Goal: Complete application form: Complete application form

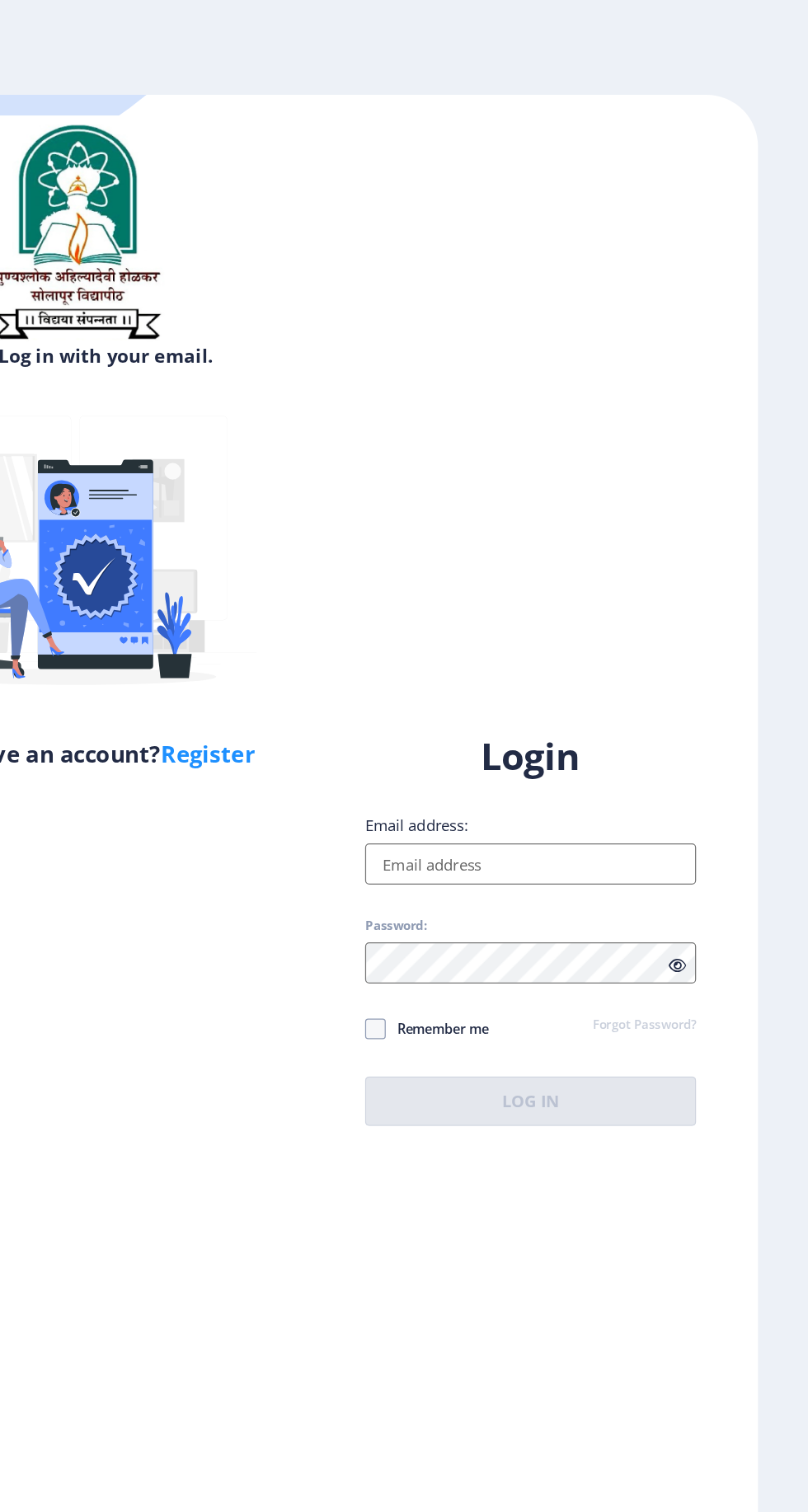
click at [337, 615] on link "Register" at bounding box center [328, 603] width 75 height 25
select select
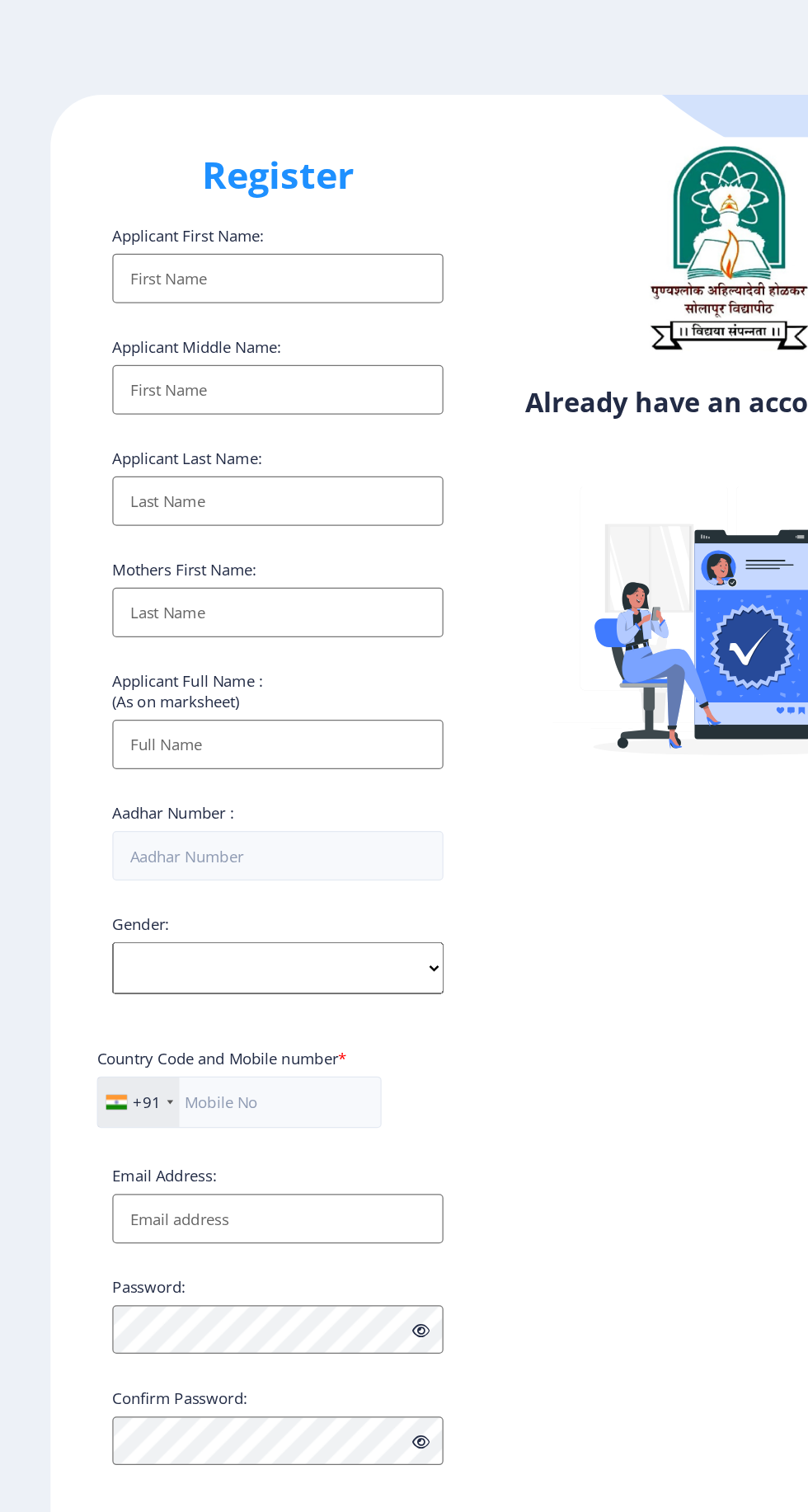
click at [268, 226] on input "Applicant First Name:" at bounding box center [222, 223] width 265 height 40
type input "PALLAVI"
click at [288, 324] on input "Applicant First Name:" at bounding box center [222, 312] width 265 height 40
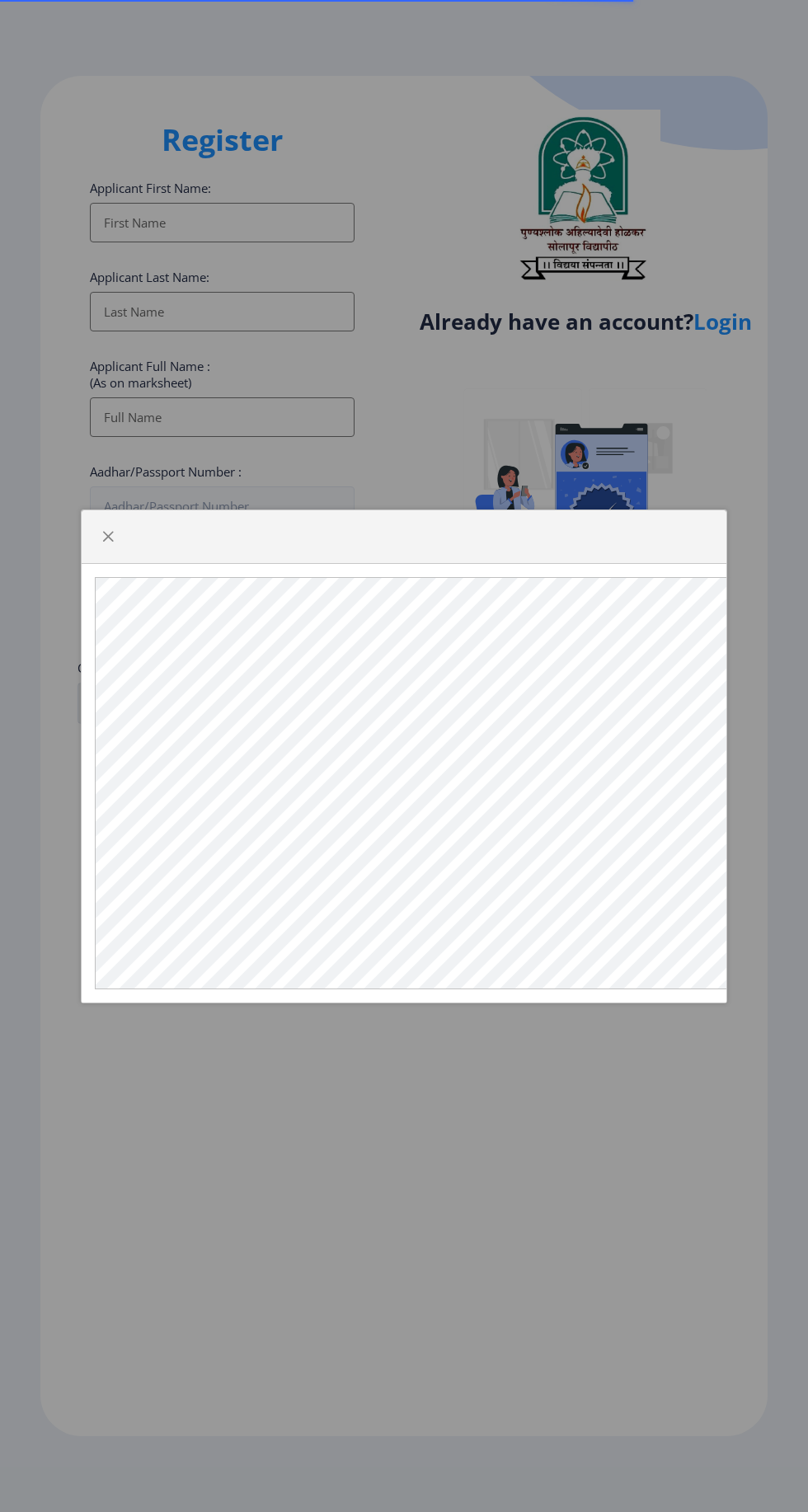
select select
click at [88, 564] on div at bounding box center [404, 537] width 645 height 53
click at [258, 213] on div at bounding box center [404, 756] width 808 height 1512
click at [108, 543] on span "button" at bounding box center [108, 537] width 13 height 13
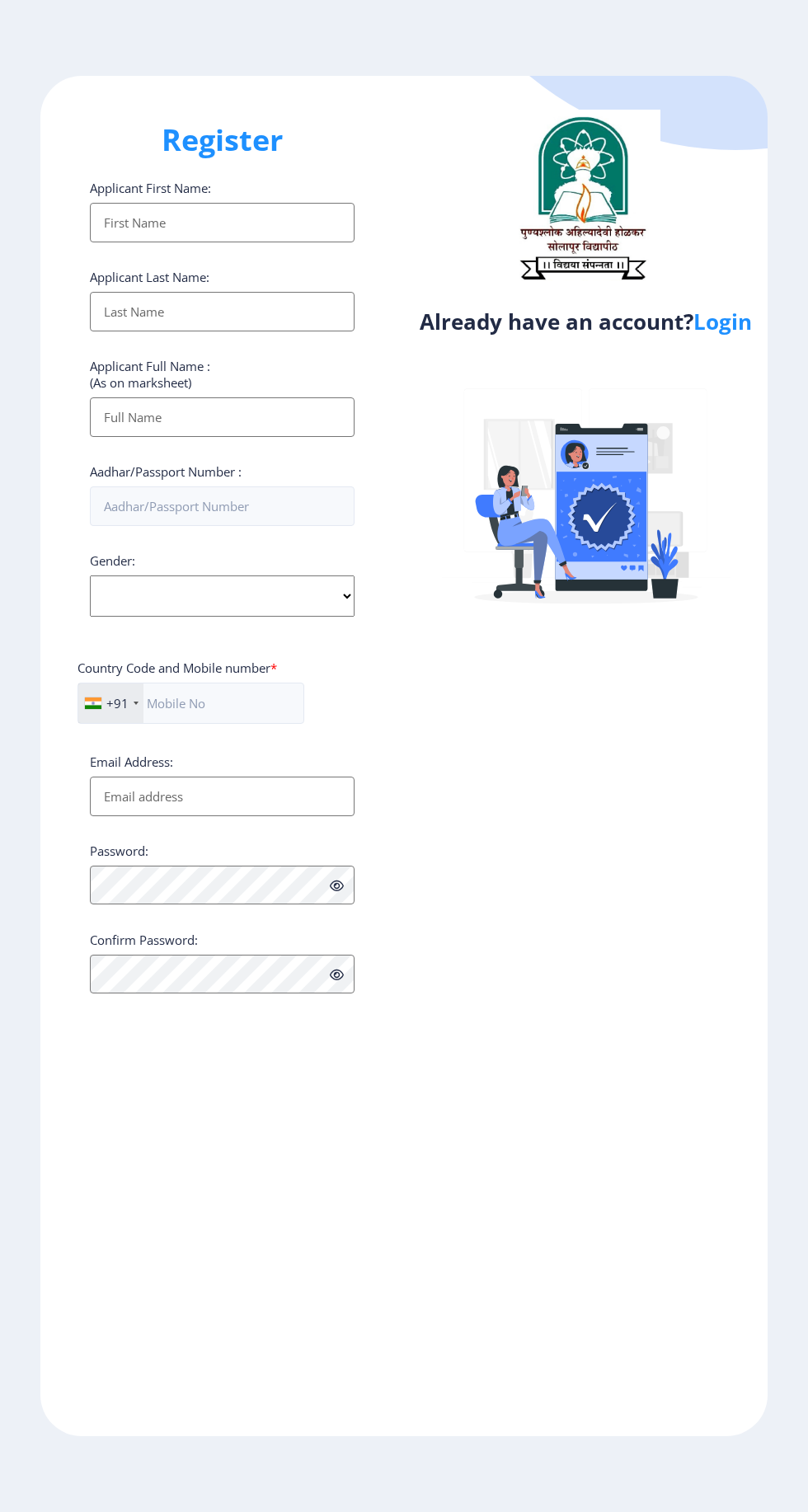
click at [242, 271] on div "Applicant First Name: Applicant Last Name: Applicant Full Name : (As on markshe…" at bounding box center [222, 587] width 265 height 814
click at [258, 227] on input "Applicant First Name:" at bounding box center [222, 223] width 265 height 40
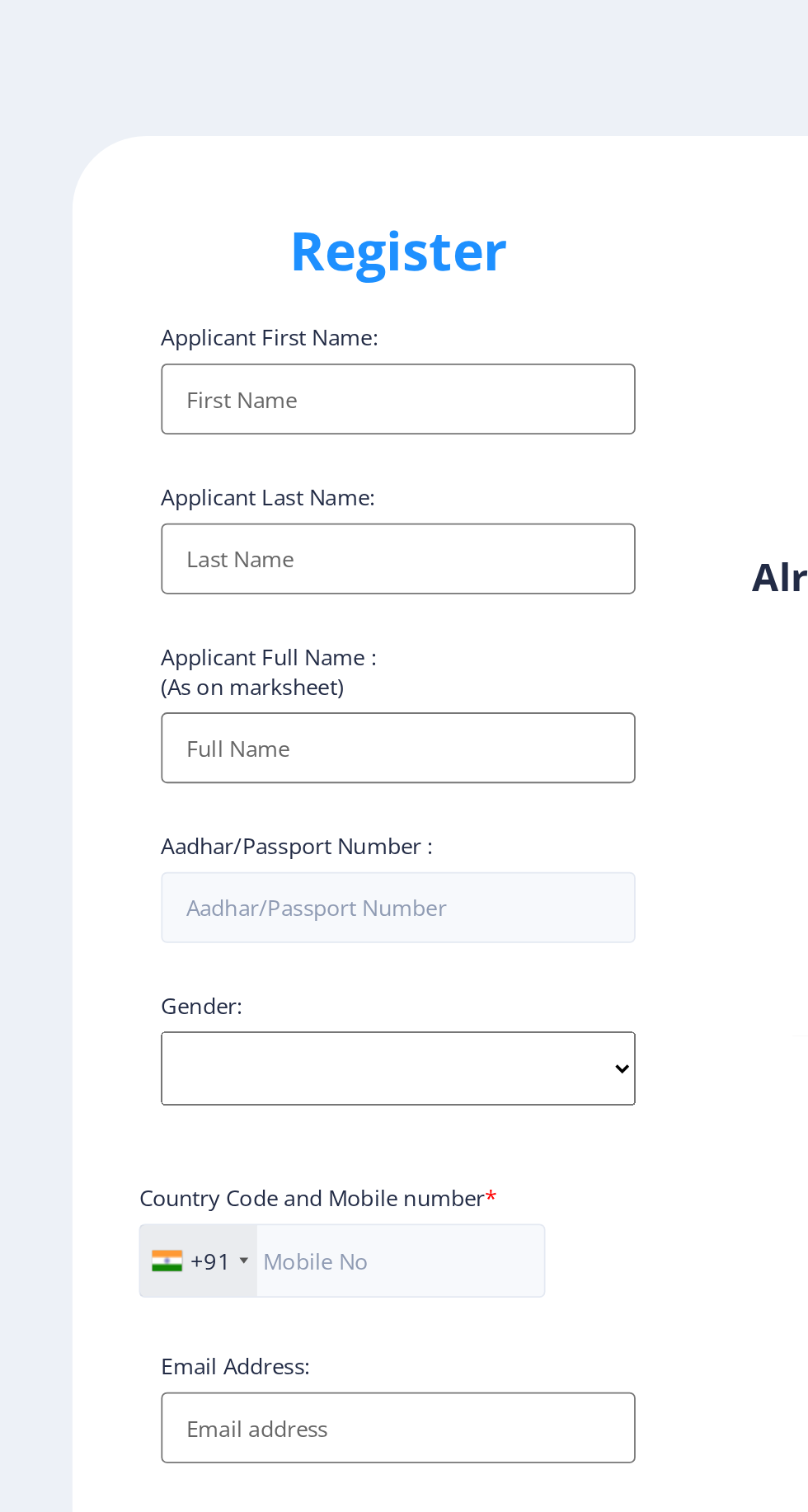
type input "PALLAVI"
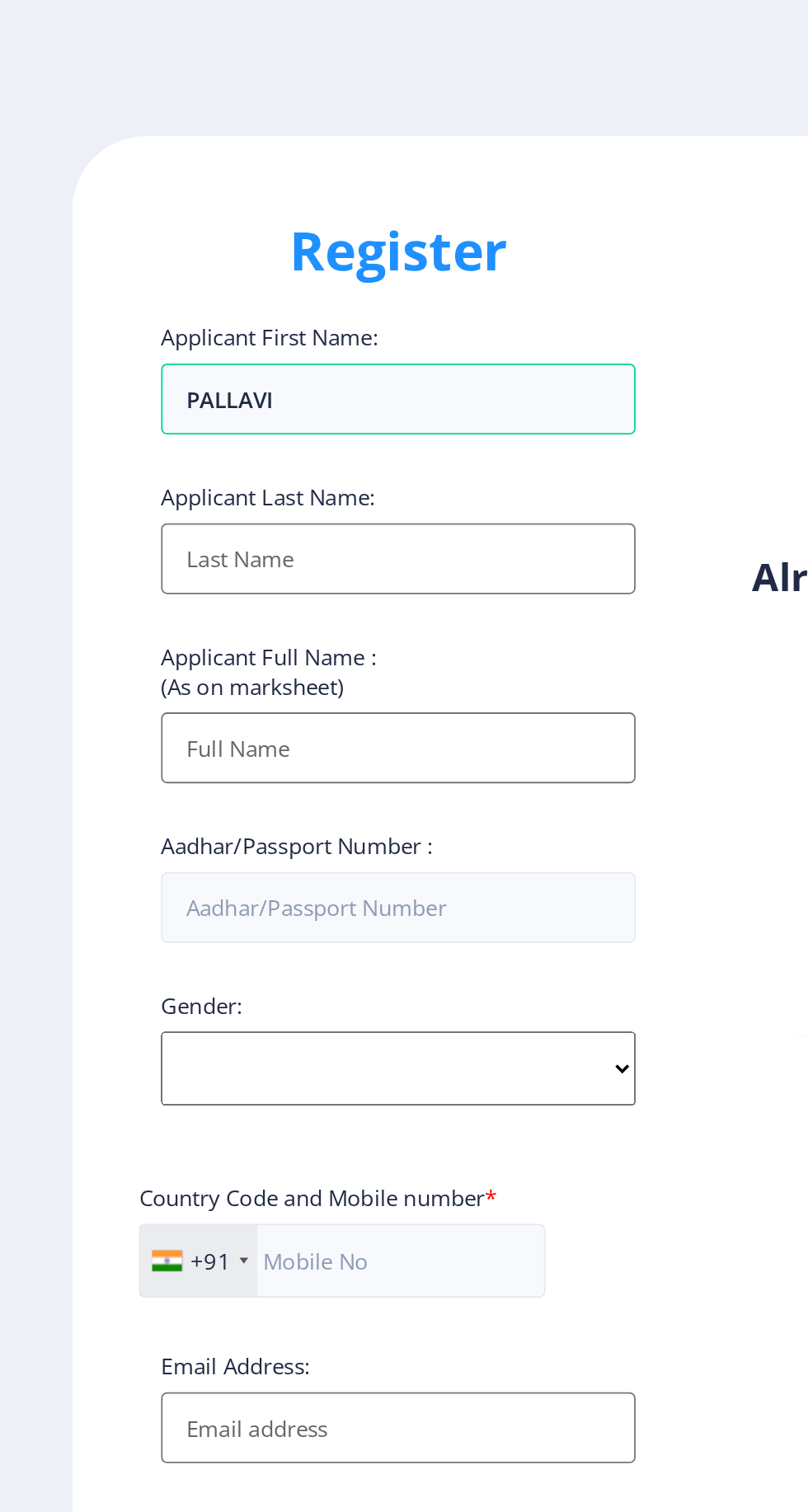
click at [249, 321] on input "Applicant First Name:" at bounding box center [222, 312] width 265 height 40
type input "PASWAN"
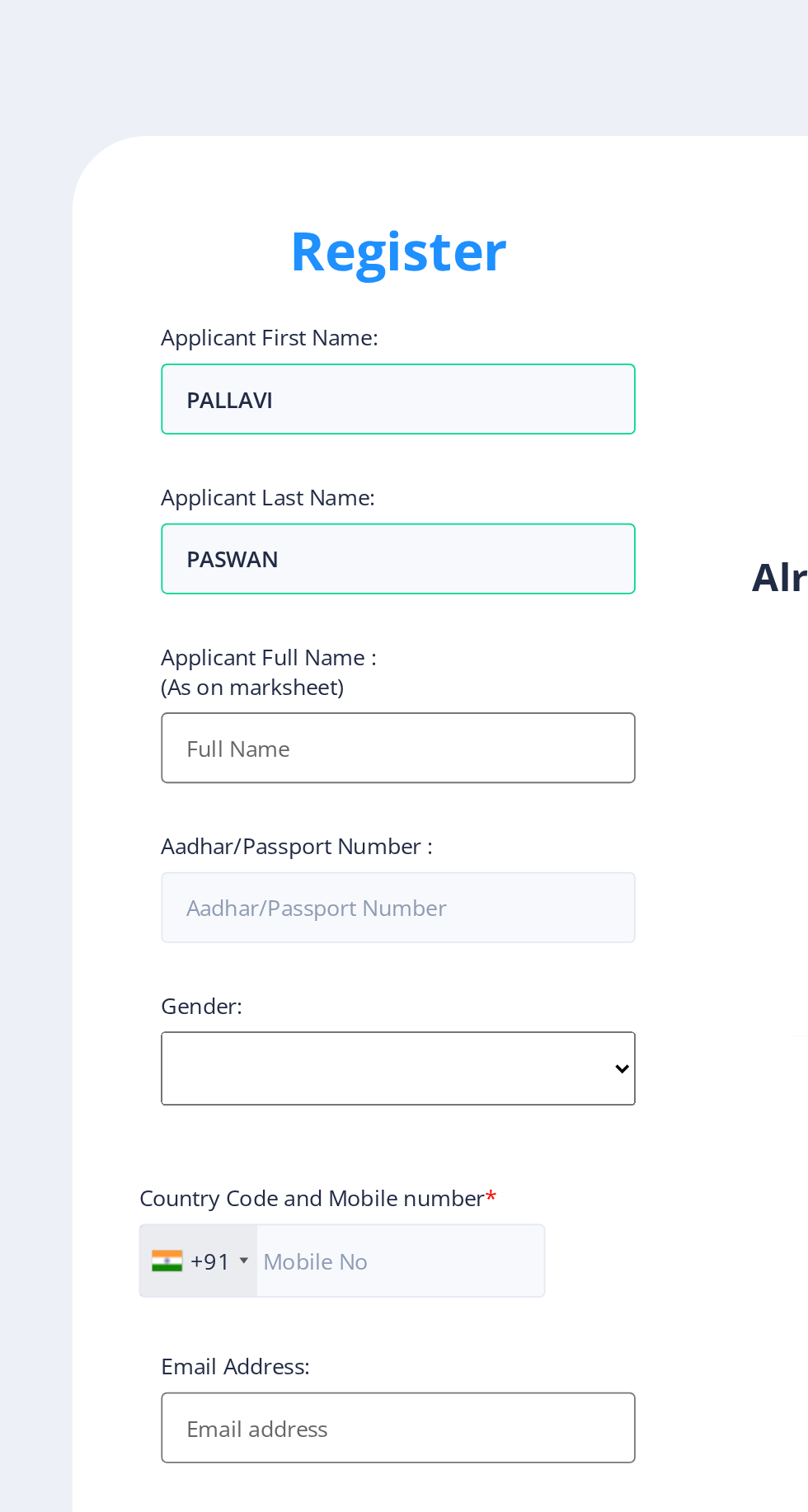
click at [285, 416] on input "Applicant First Name:" at bounding box center [222, 417] width 265 height 40
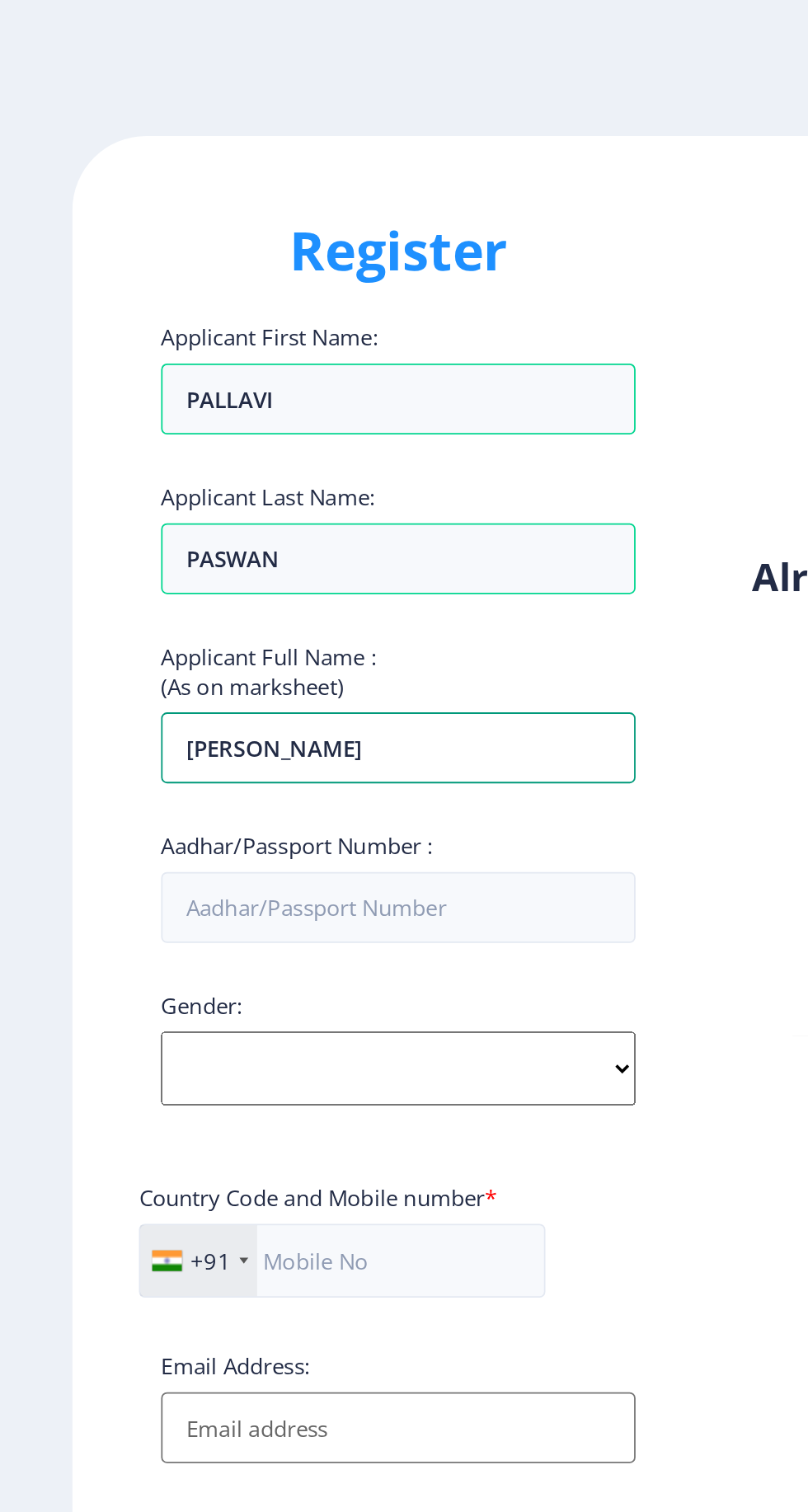
type input "[PERSON_NAME]"
click at [294, 242] on input "PASWAN" at bounding box center [222, 223] width 265 height 40
click at [294, 237] on input "PALLAVI" at bounding box center [222, 223] width 265 height 40
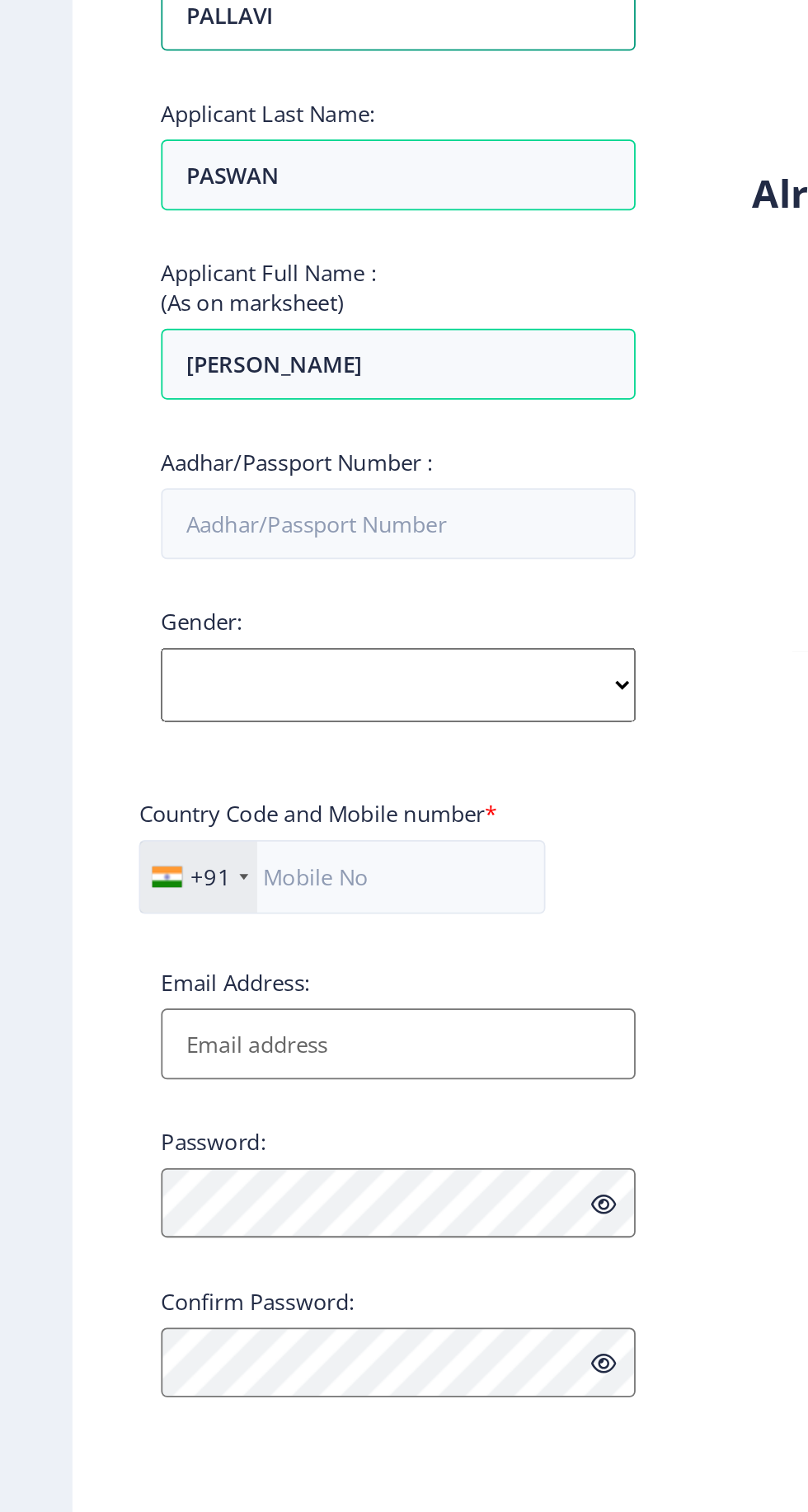
scroll to position [3, 0]
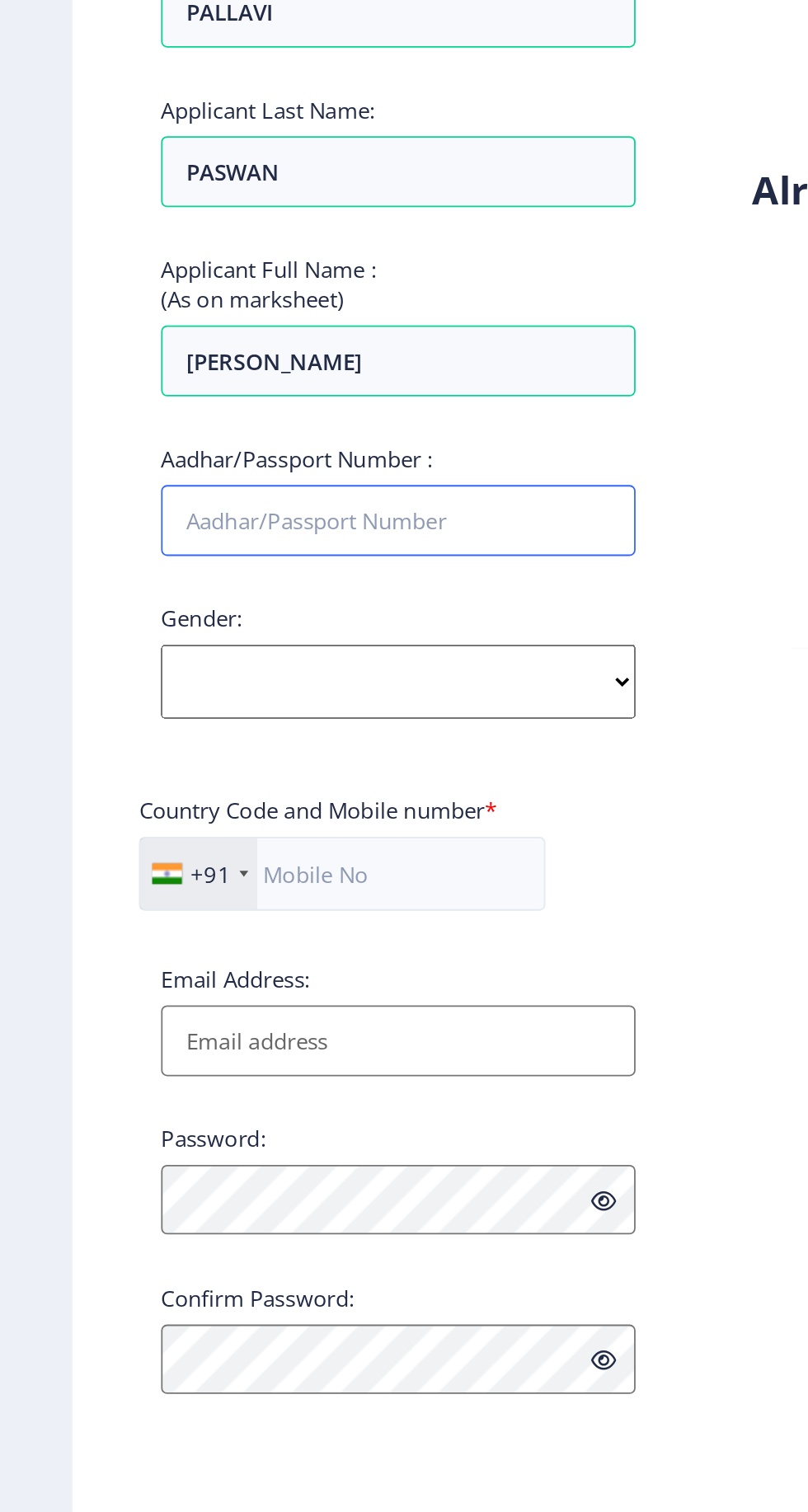
click at [270, 513] on input "Aadhar/Passport Number :" at bounding box center [222, 506] width 265 height 40
type input "2"
type input "301421816477"
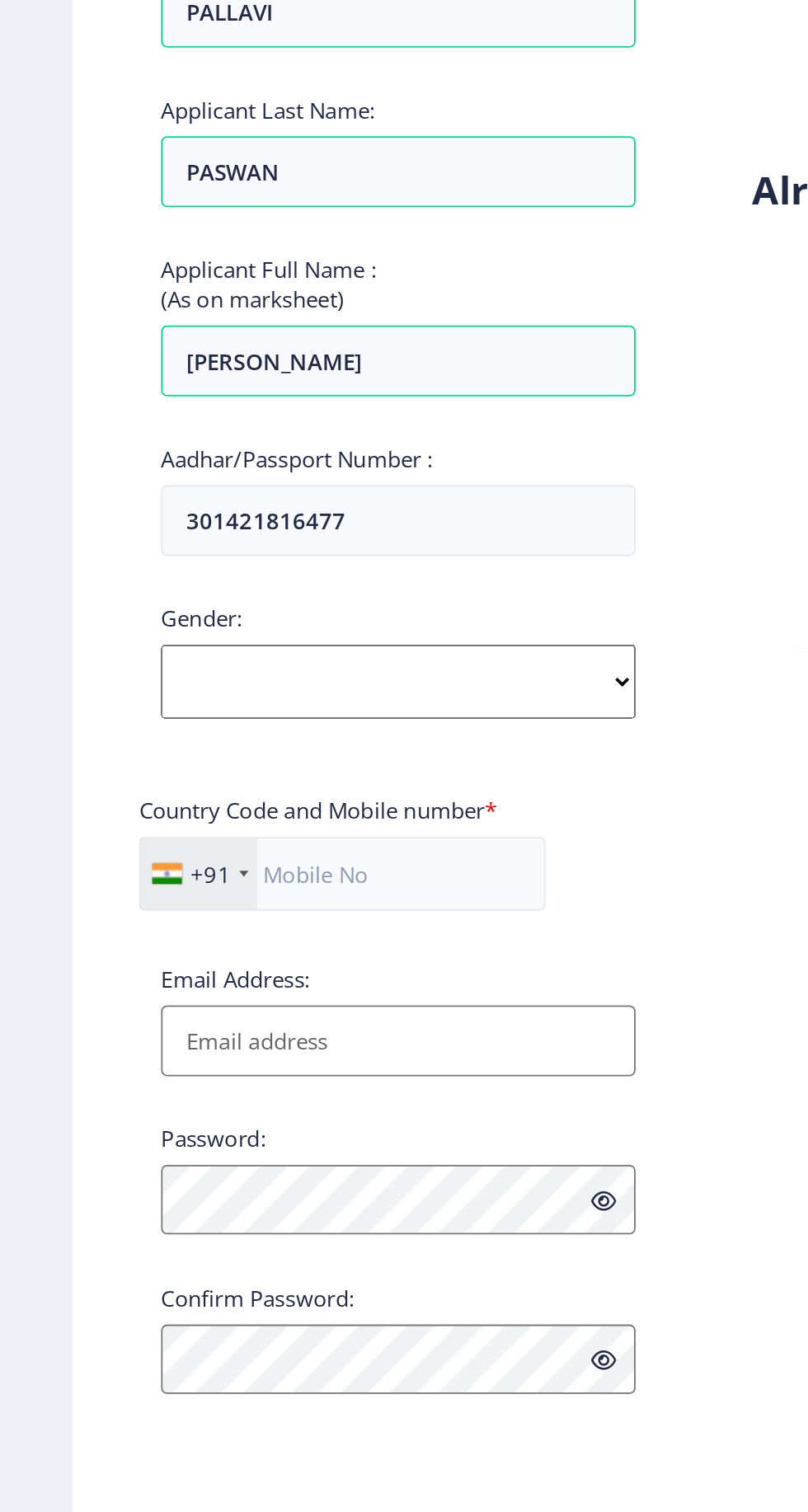
click at [249, 599] on select "Select Gender [DEMOGRAPHIC_DATA] [DEMOGRAPHIC_DATA] Other" at bounding box center [222, 596] width 265 height 42
select select "[DEMOGRAPHIC_DATA]"
click at [90, 575] on select "Select Gender [DEMOGRAPHIC_DATA] [DEMOGRAPHIC_DATA] Other" at bounding box center [222, 596] width 265 height 42
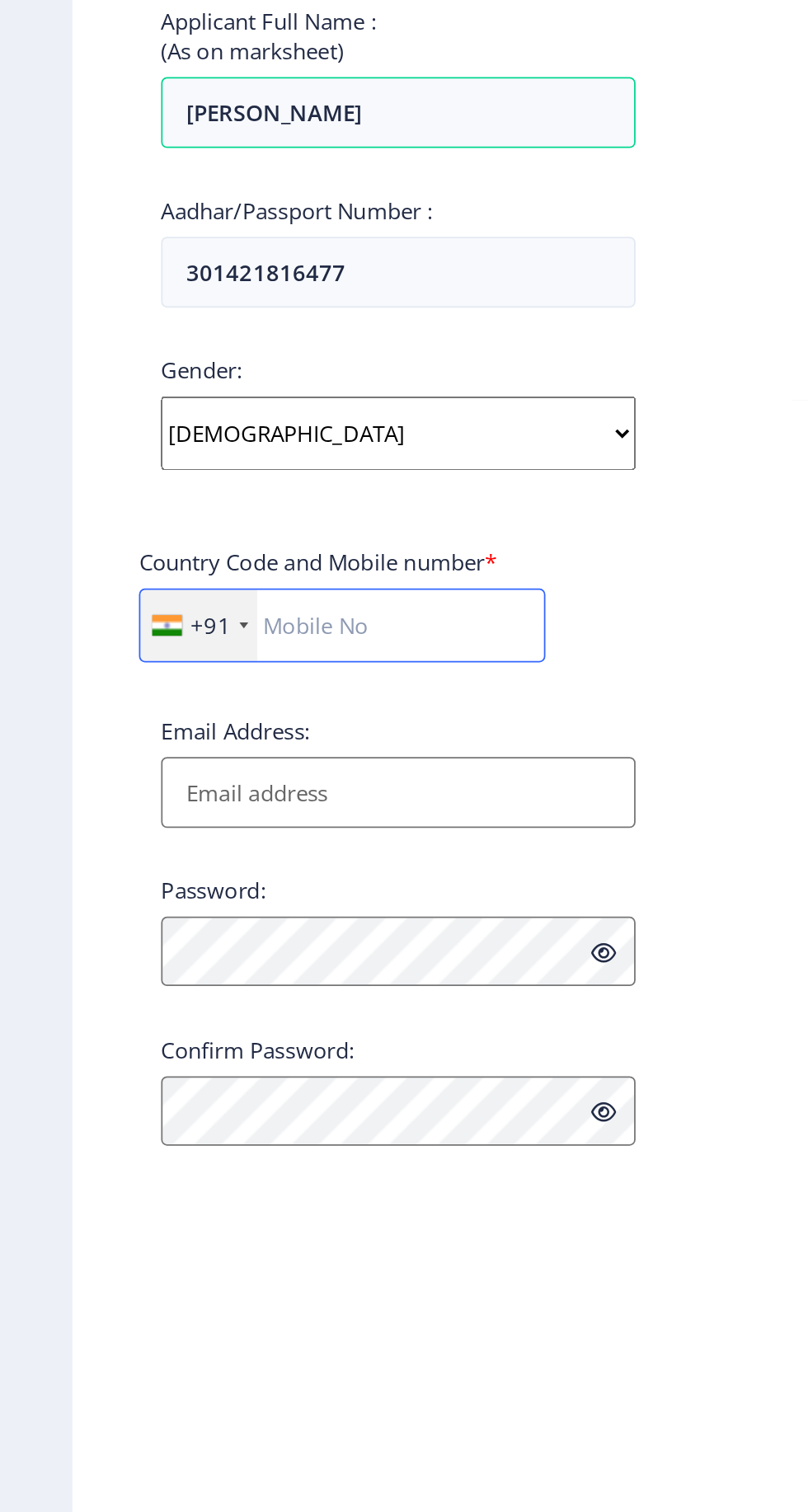
click at [242, 714] on input "text" at bounding box center [191, 704] width 227 height 42
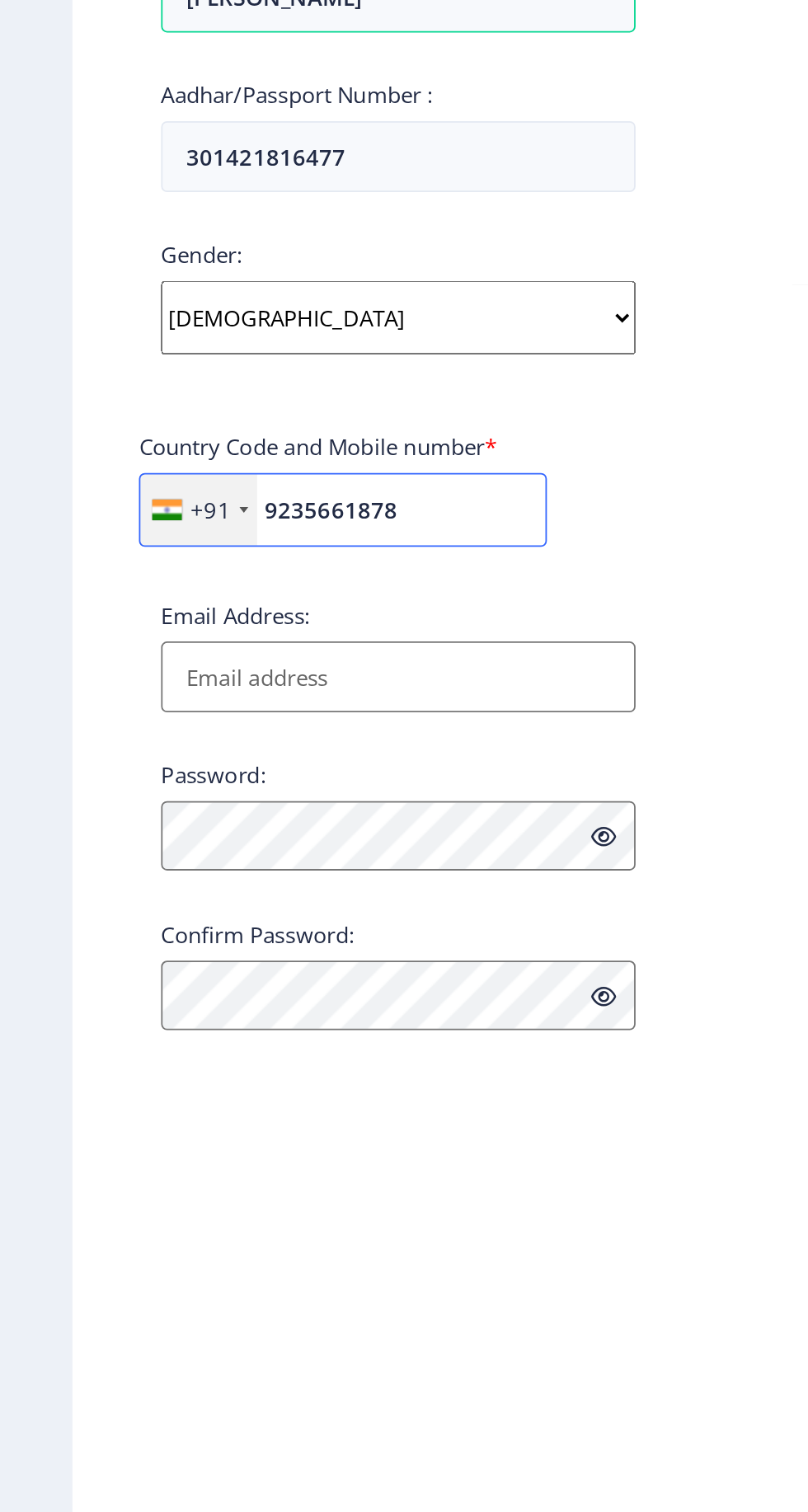
type input "9235661878"
click at [262, 795] on input "Email Address:" at bounding box center [222, 797] width 265 height 40
type input "palla"
type input "P"
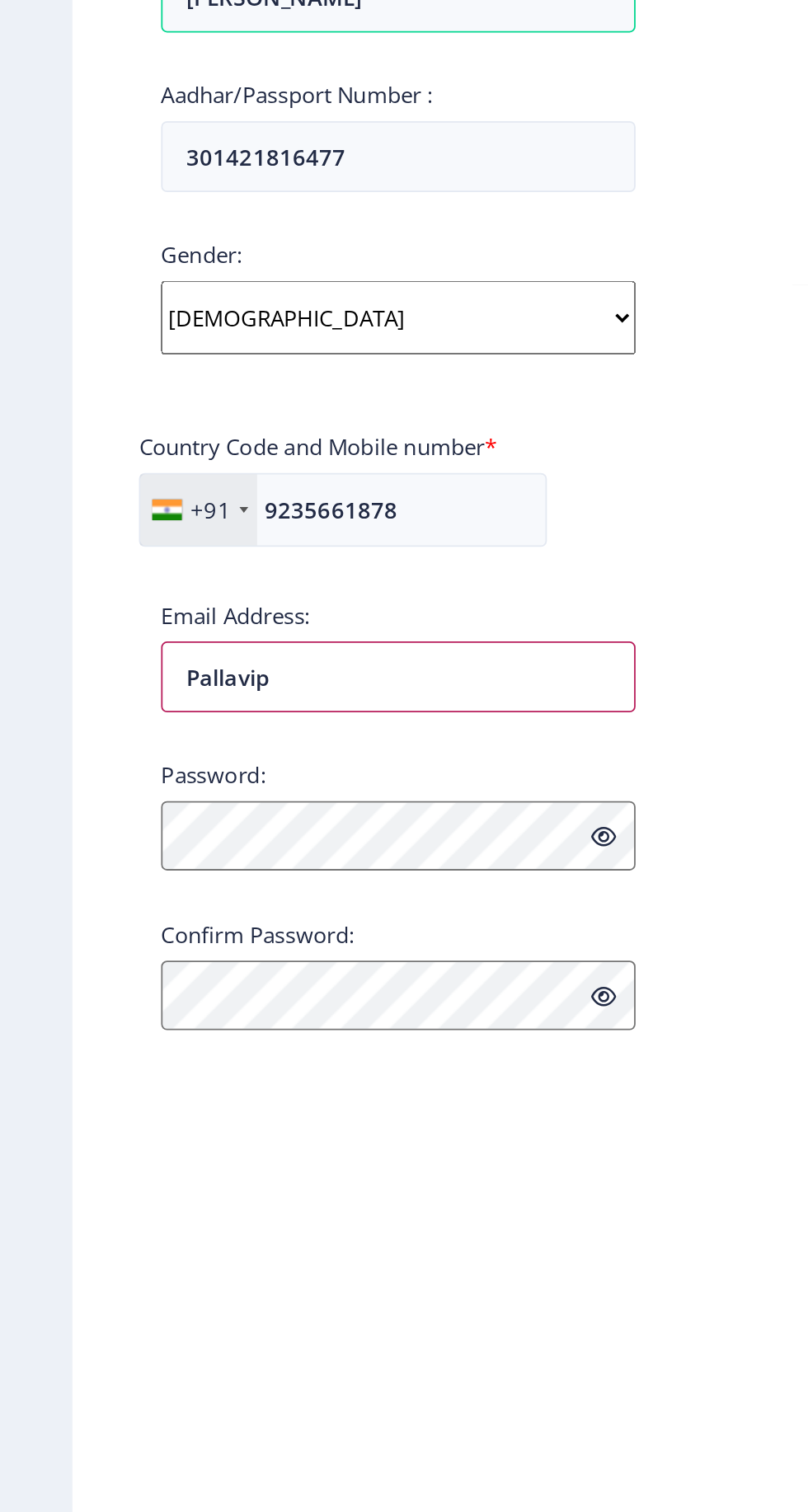
type input "Pallavipa"
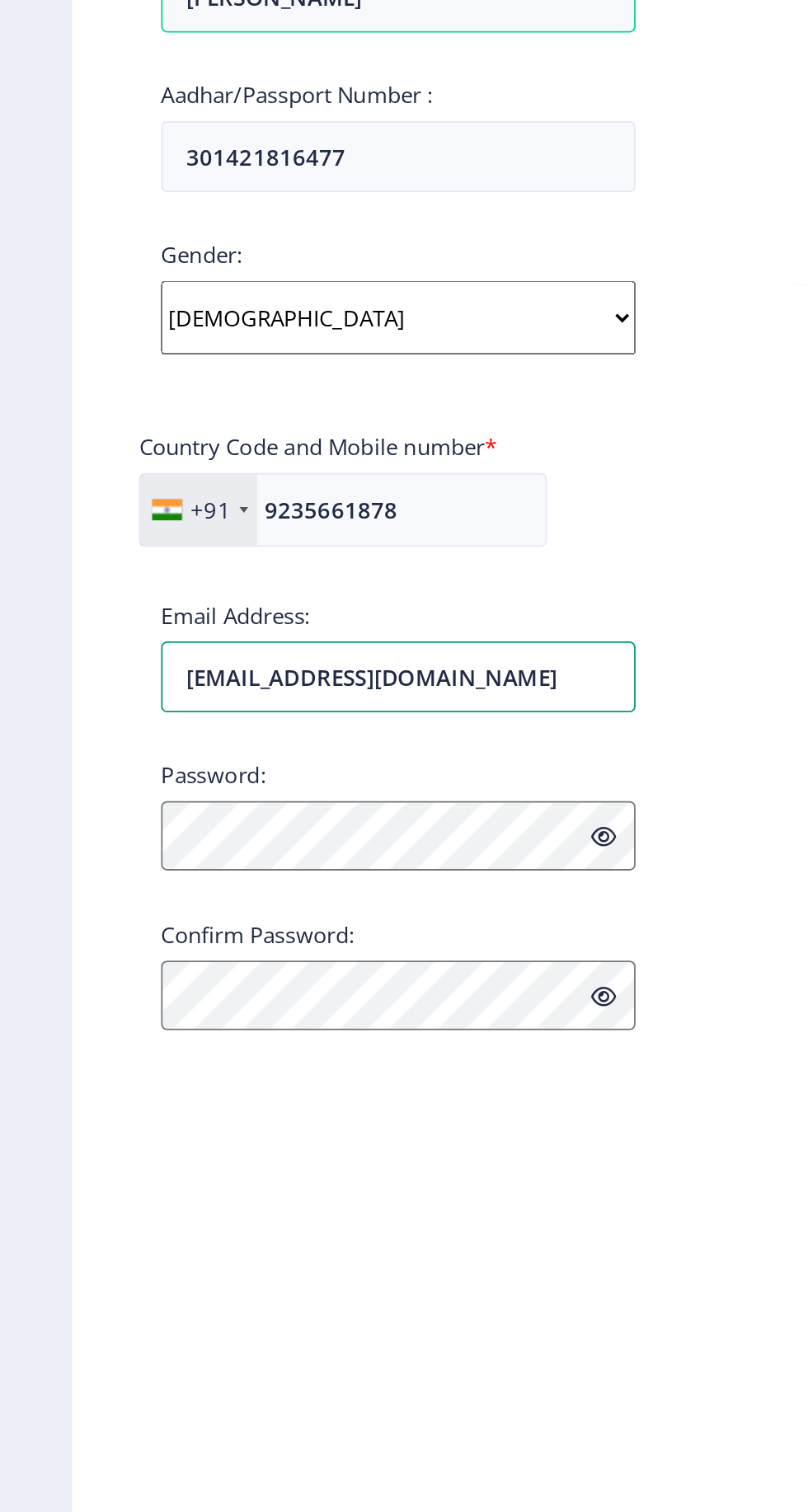
type input "[EMAIL_ADDRESS][DOMAIN_NAME]"
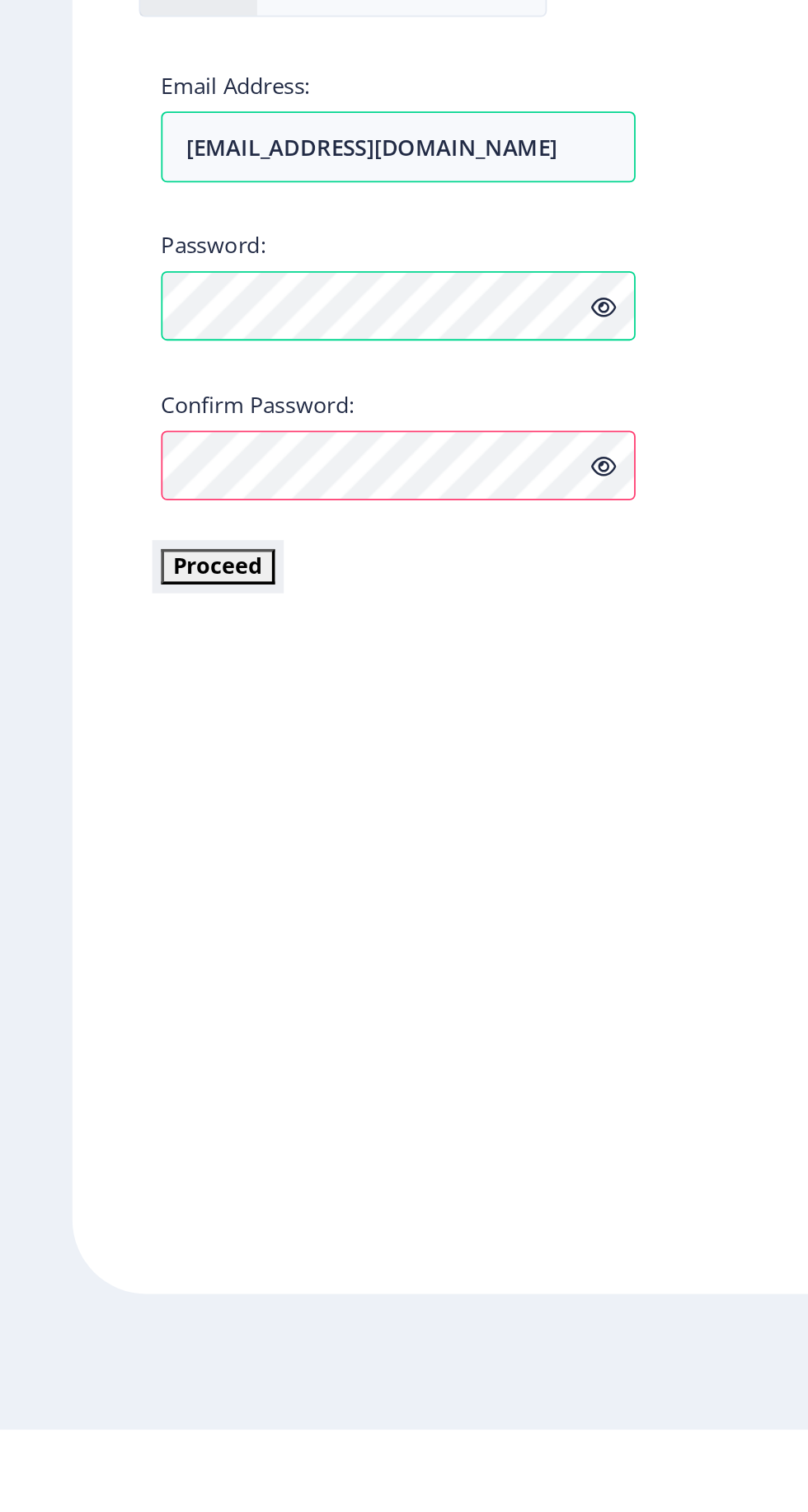
click at [97, 1039] on button "Proceed" at bounding box center [122, 1030] width 63 height 19
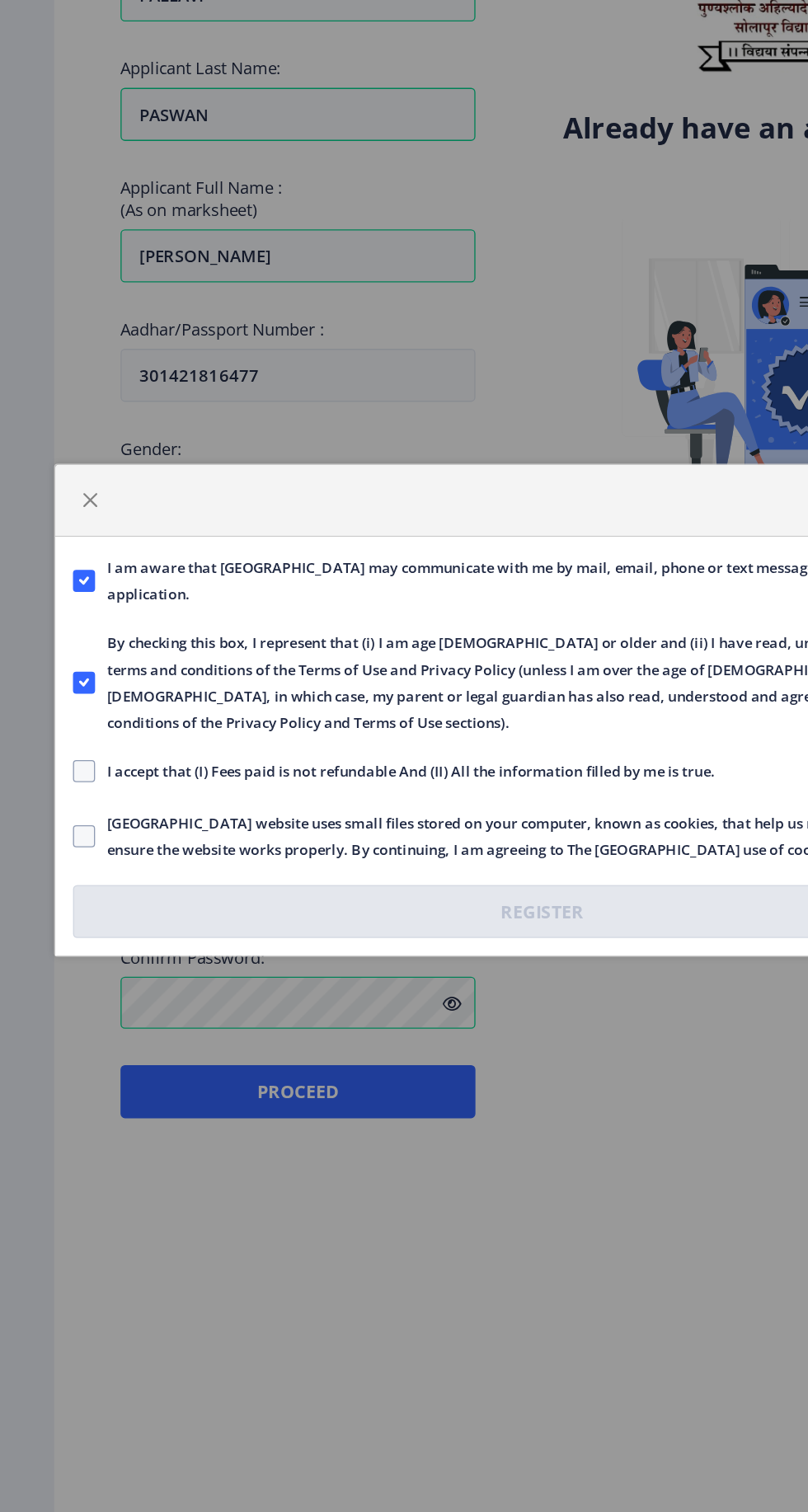
click at [59, 800] on span at bounding box center [62, 802] width 17 height 17
click at [55, 801] on input "I accept that (I) Fees paid is not refundable And (II) All the information fill…" at bounding box center [54, 801] width 1 height 1
checkbox input "true"
click at [58, 848] on span at bounding box center [62, 850] width 17 height 17
click at [55, 850] on input "[GEOGRAPHIC_DATA] website uses small files stored on your computer, known as co…" at bounding box center [54, 850] width 1 height 1
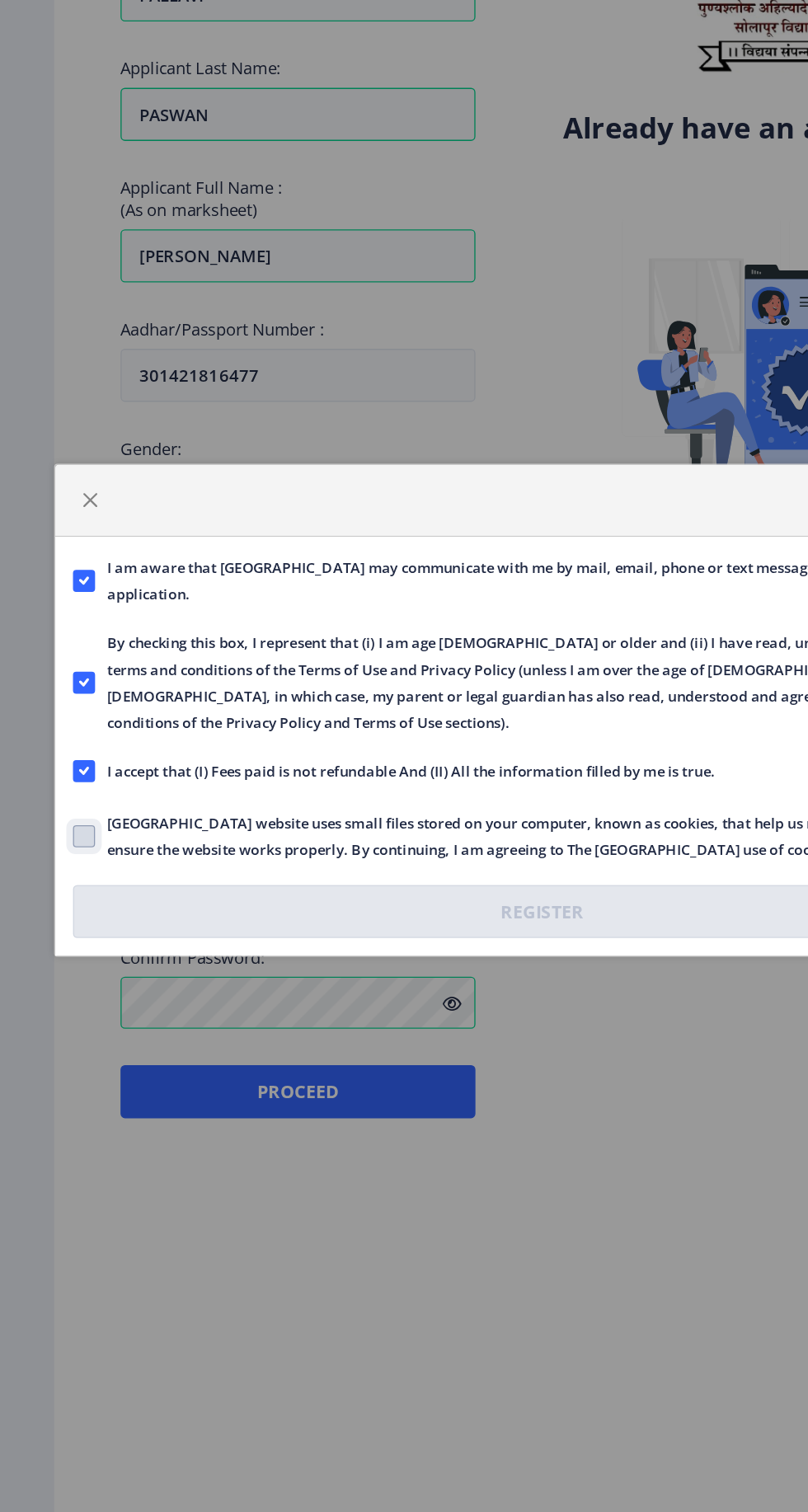
checkbox input "true"
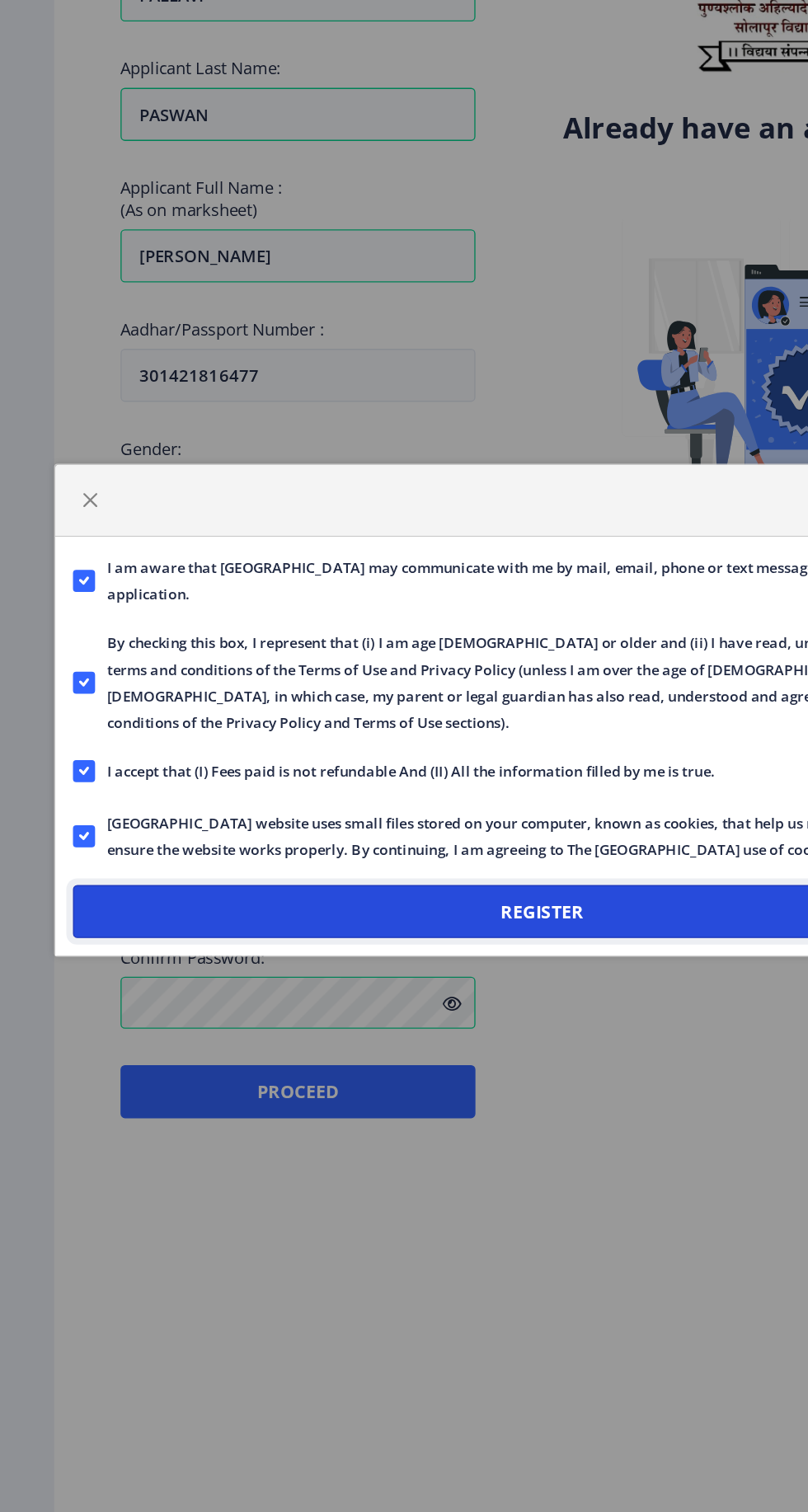
click at [455, 898] on button "Register" at bounding box center [404, 906] width 700 height 40
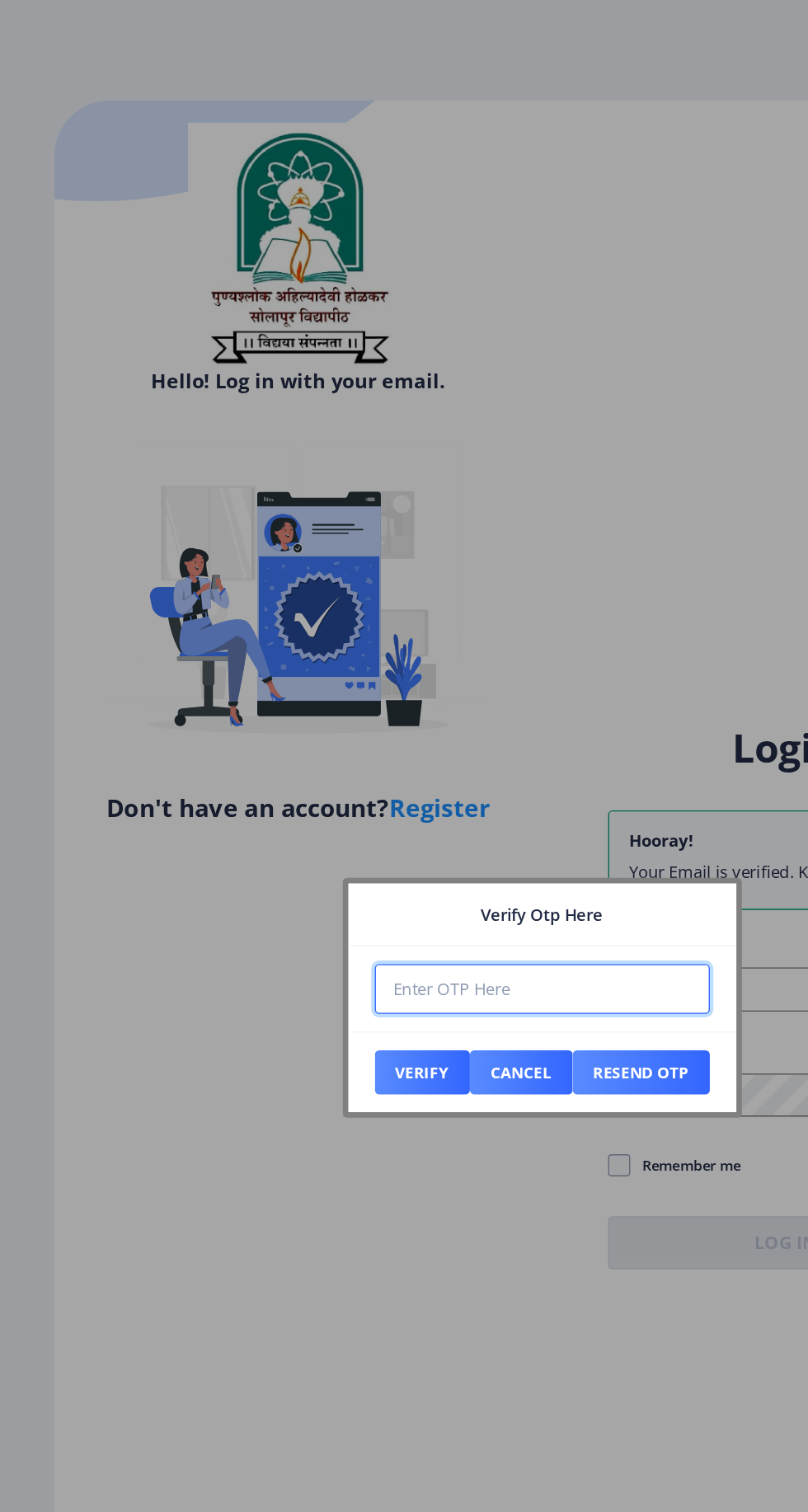
click at [446, 736] on input "number" at bounding box center [405, 737] width 250 height 37
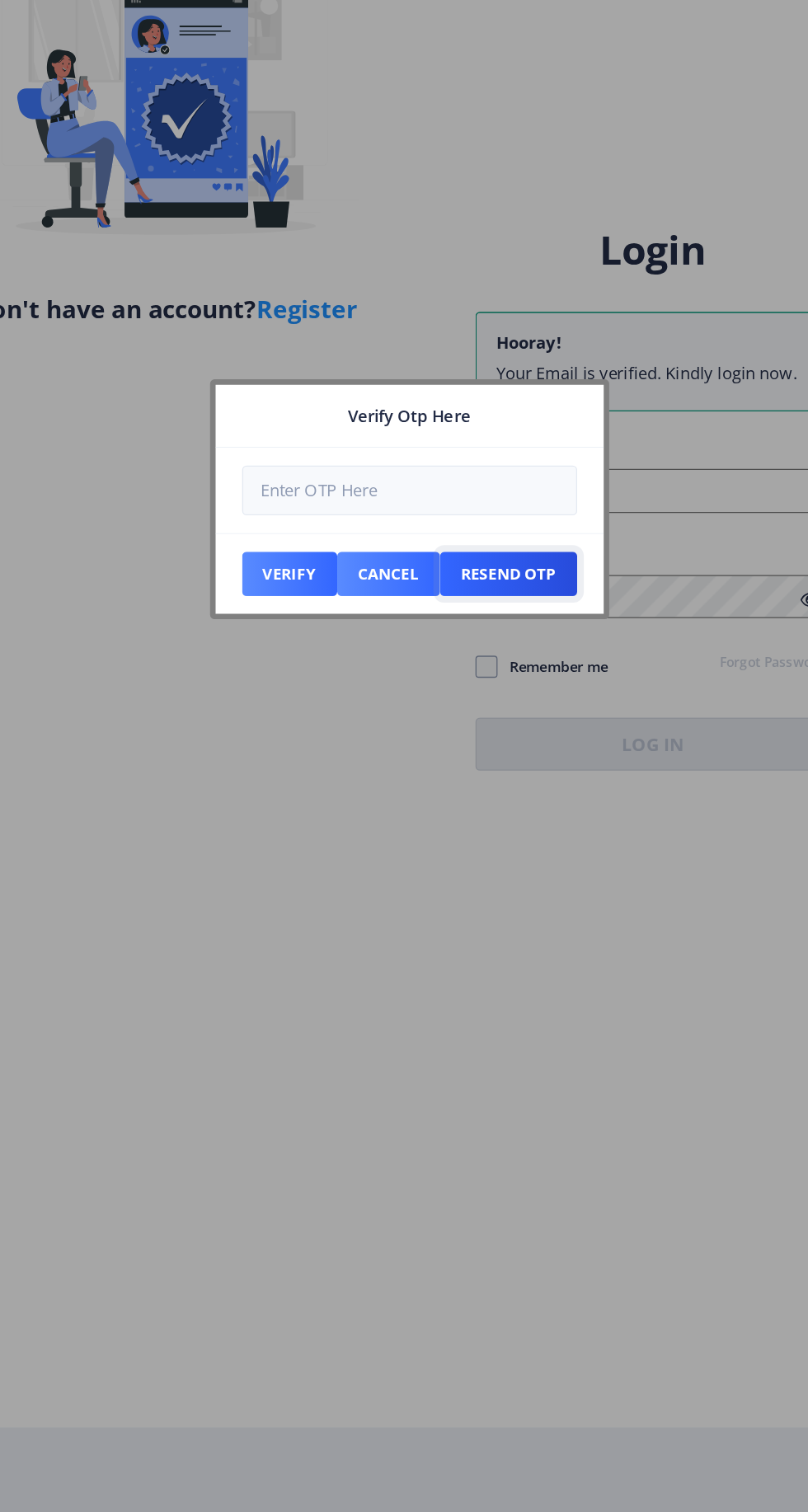
click at [351, 801] on button "Resend Otp" at bounding box center [315, 800] width 71 height 33
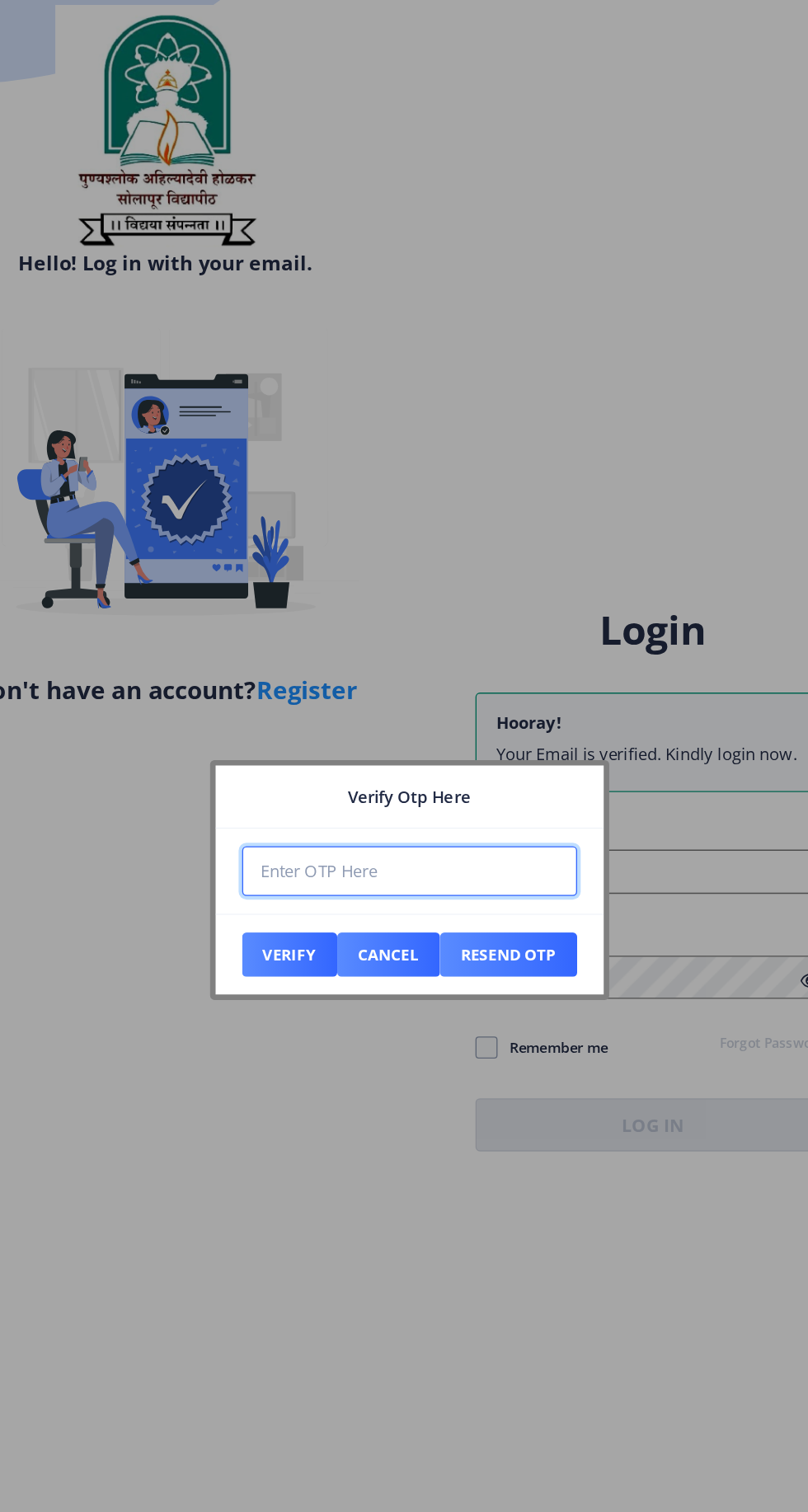
click at [441, 733] on input "number" at bounding box center [405, 737] width 250 height 37
type input "048830"
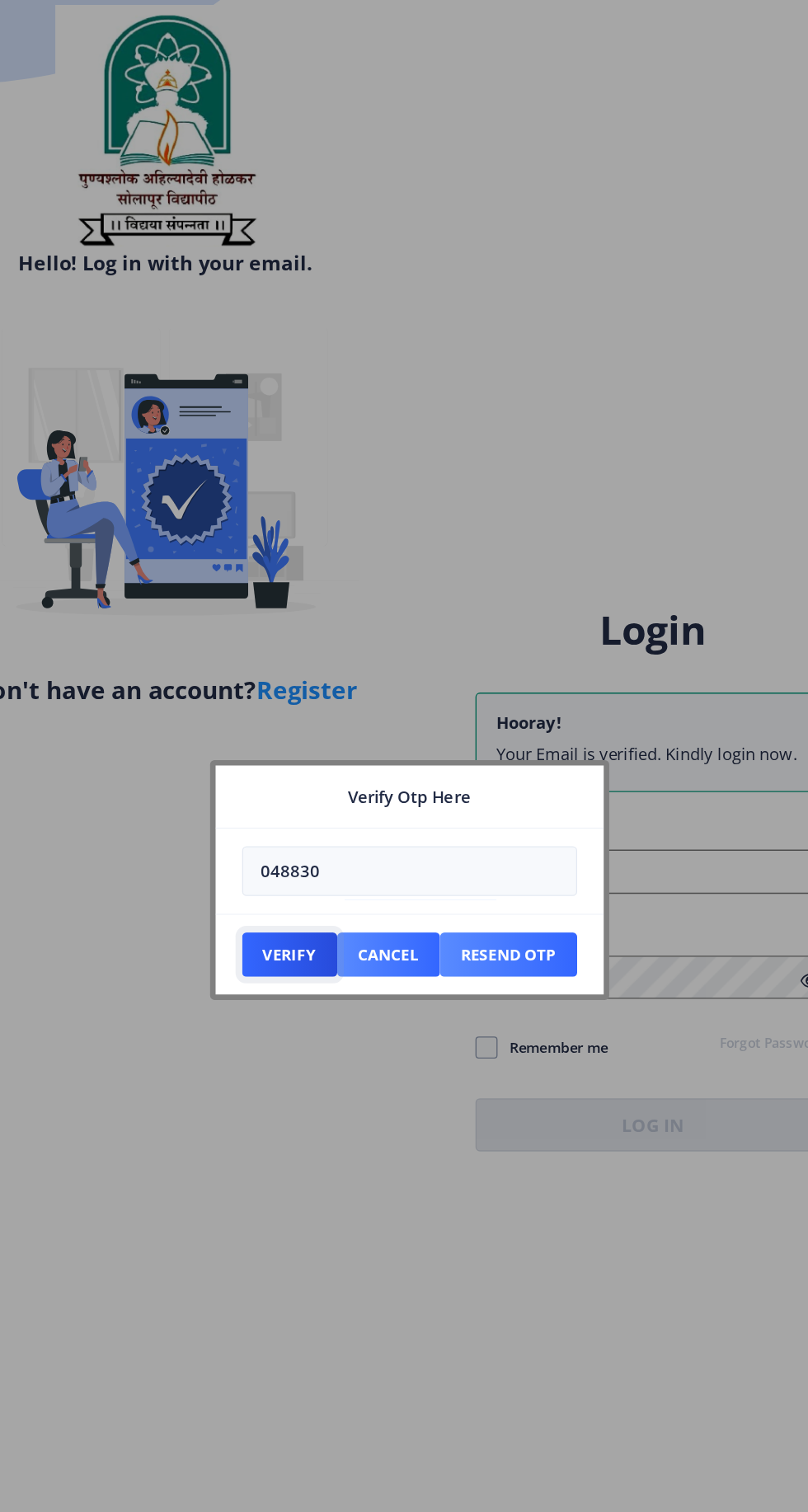
click at [323, 805] on button "Verify" at bounding box center [315, 800] width 71 height 33
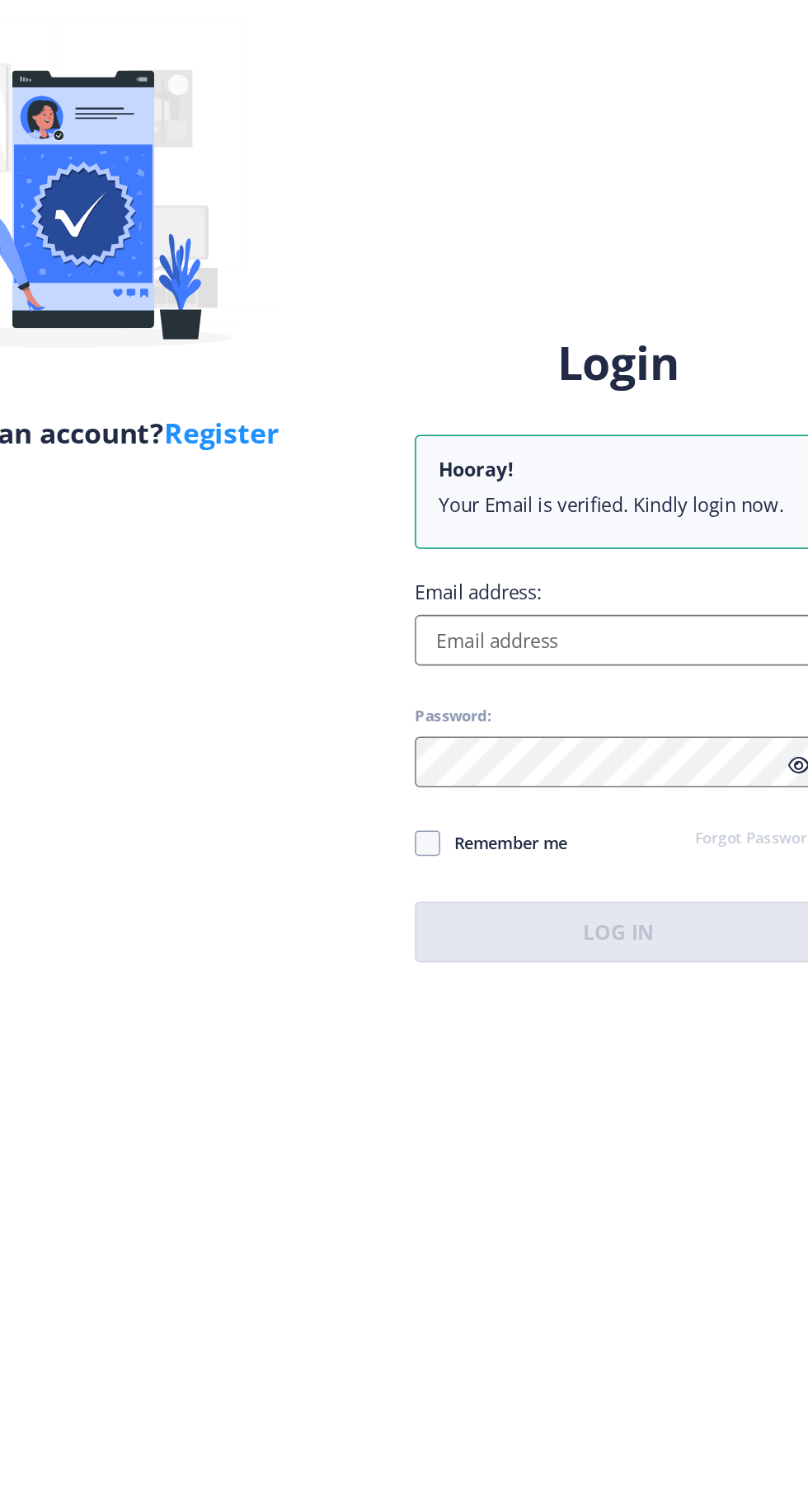
click at [593, 754] on input "Email address:" at bounding box center [586, 738] width 265 height 33
click at [589, 754] on input "Email address:" at bounding box center [586, 738] width 265 height 33
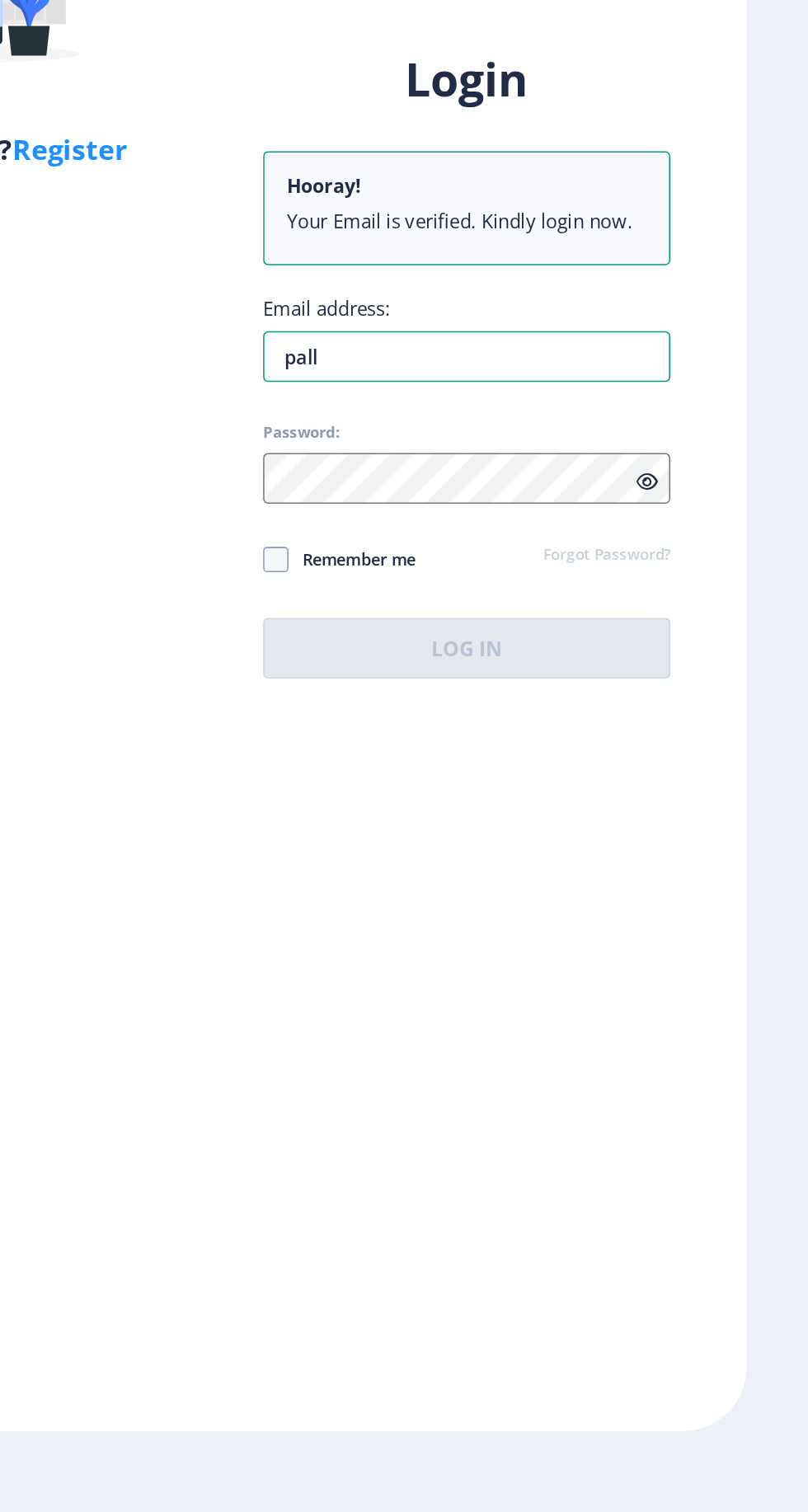
type input "pal"
type input "P"
type input "[EMAIL_ADDRESS][DOMAIN_NAME]"
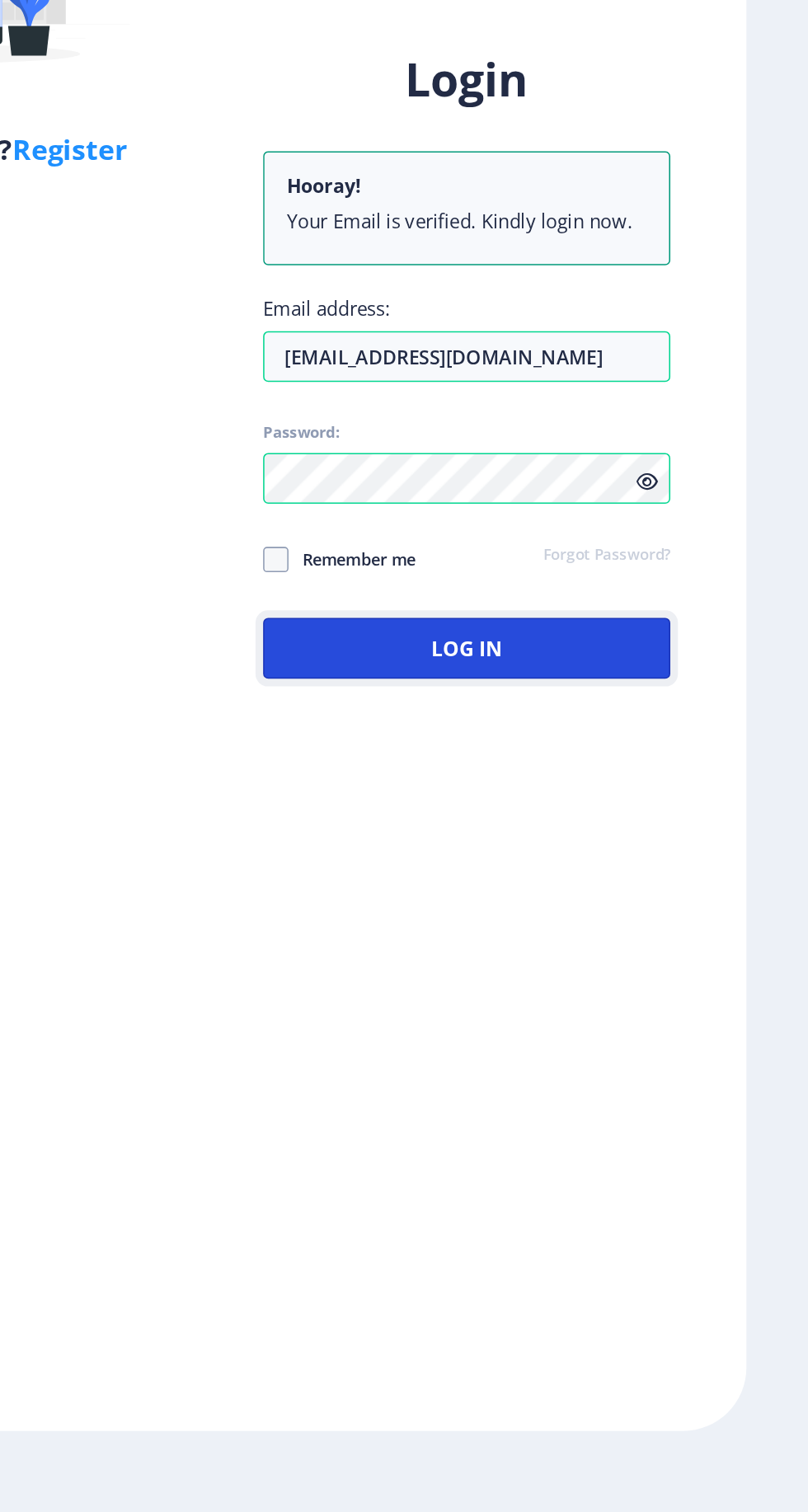
click at [652, 947] on button "Log In" at bounding box center [586, 928] width 265 height 40
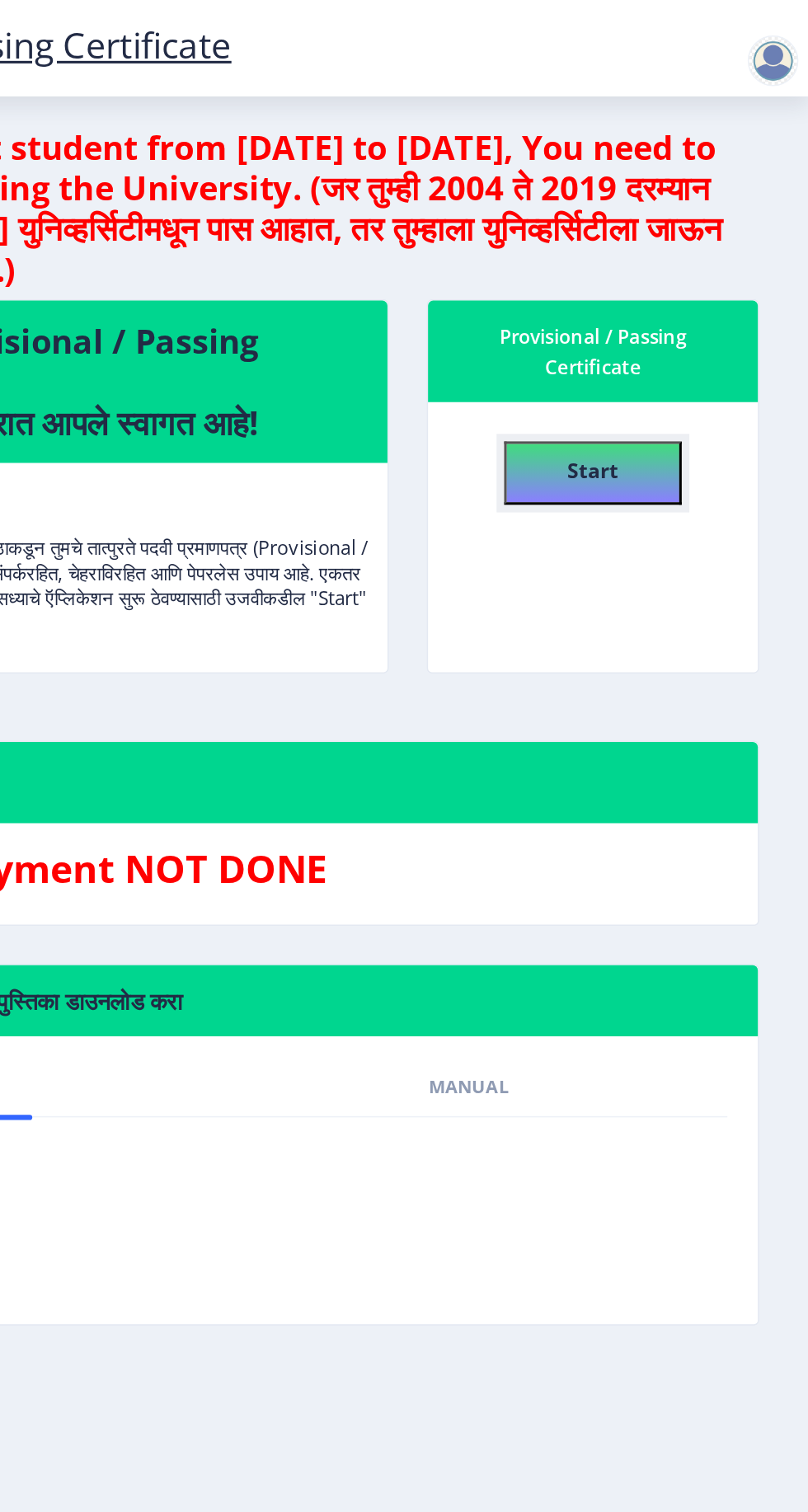
click at [645, 305] on button "Start" at bounding box center [668, 308] width 116 height 42
select select
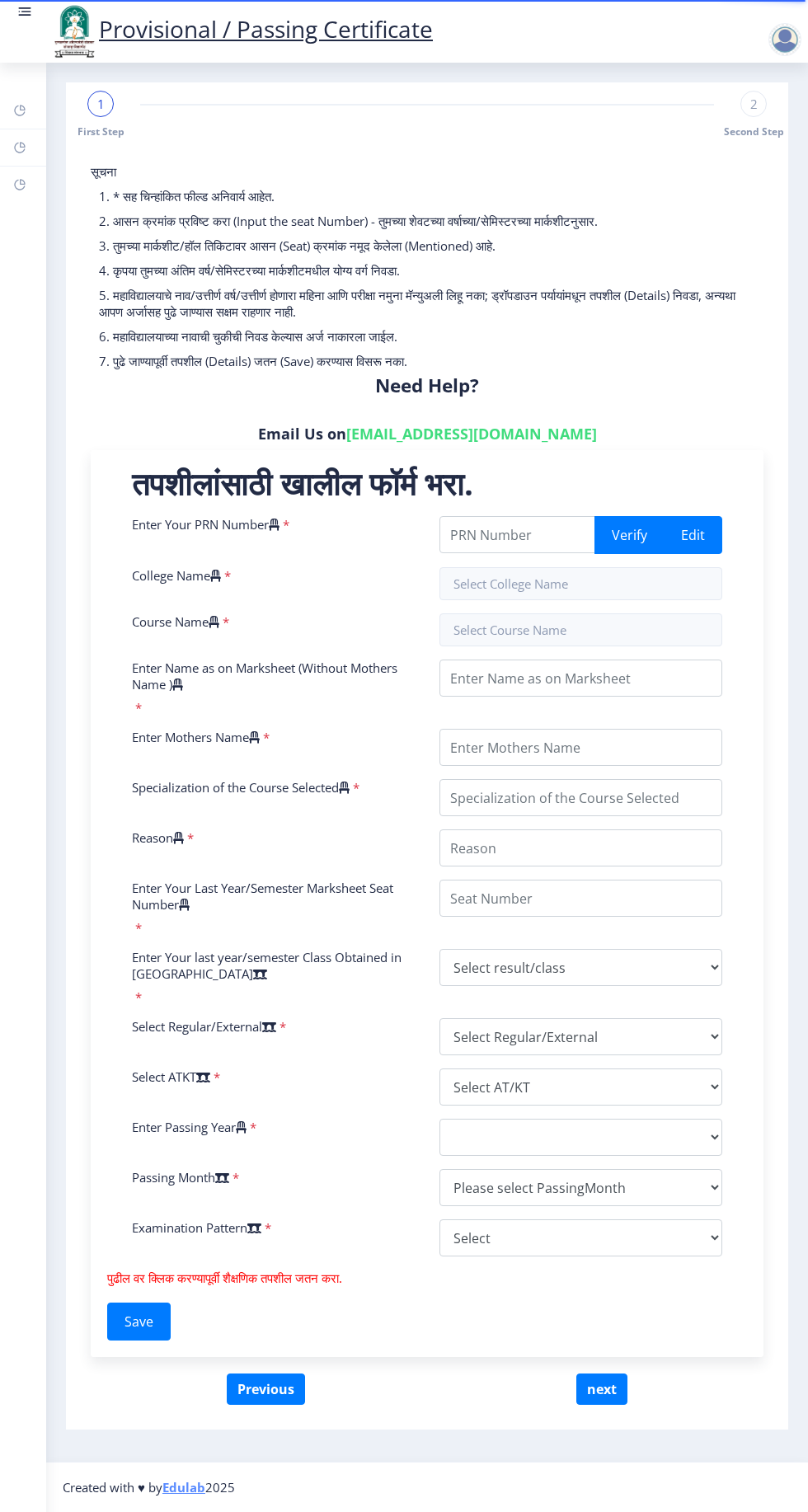
click at [783, 45] on div at bounding box center [786, 40] width 33 height 33
click at [757, 131] on span "Log out" at bounding box center [742, 129] width 106 height 20
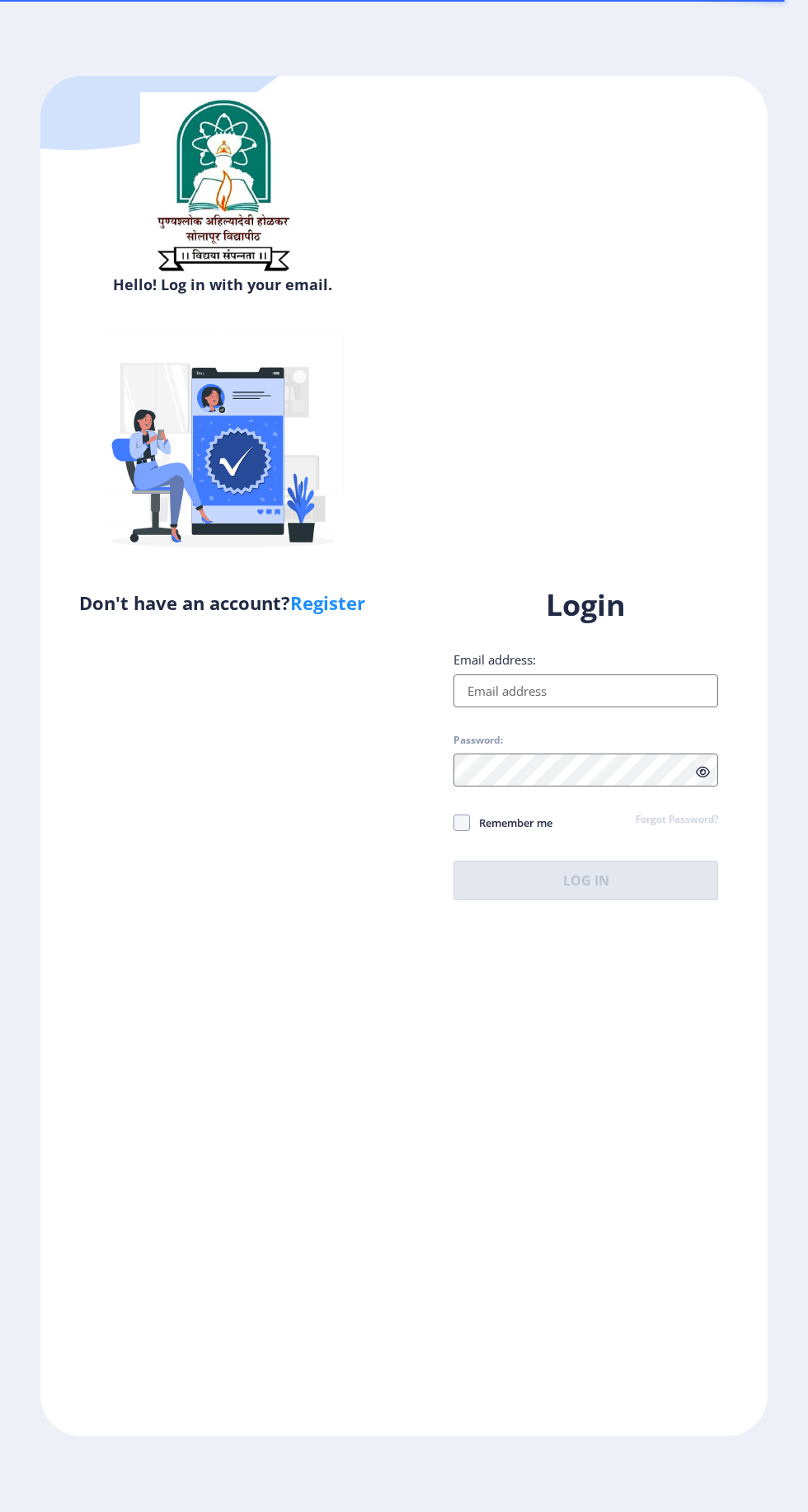
click at [647, 708] on input "Email address:" at bounding box center [586, 691] width 265 height 33
